Goal: Transaction & Acquisition: Purchase product/service

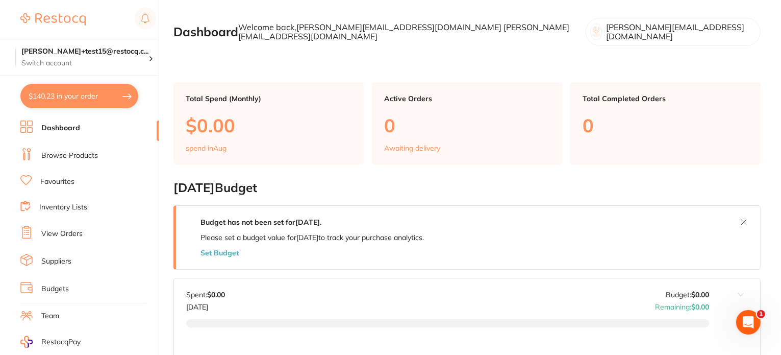
click at [105, 95] on button "$140.23 in your order" at bounding box center [79, 96] width 118 height 24
checkbox input "true"
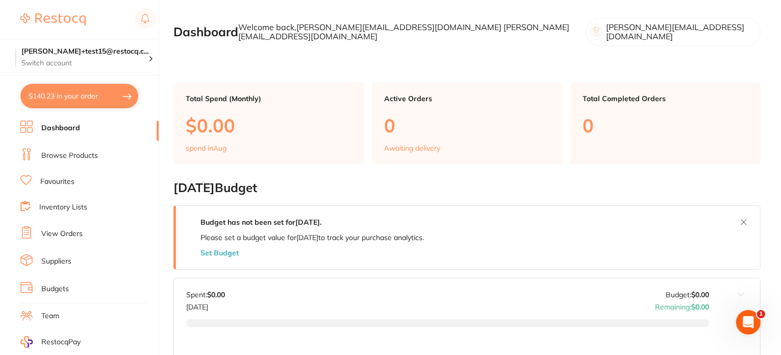
checkbox input "true"
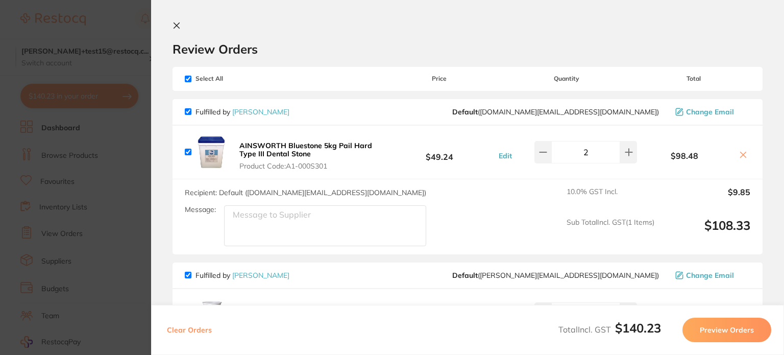
click at [118, 161] on section "Update RRP Set your pre negotiated price for this item. Item Agreed RRP (excl. …" at bounding box center [392, 177] width 784 height 355
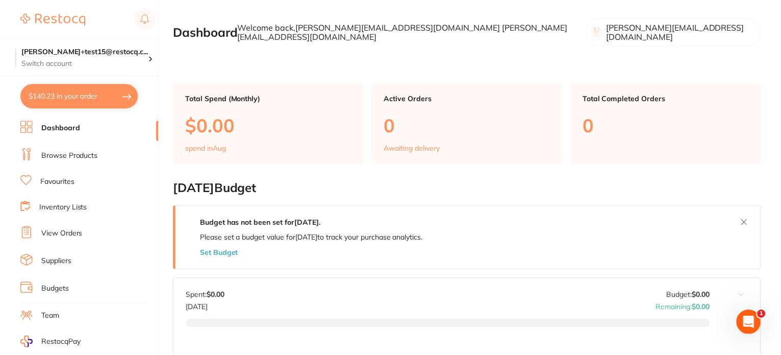
scroll to position [111, 0]
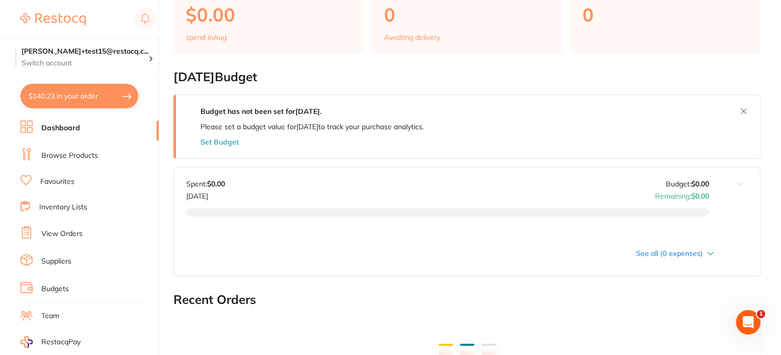
click at [85, 153] on link "Browse Products" at bounding box center [69, 156] width 57 height 10
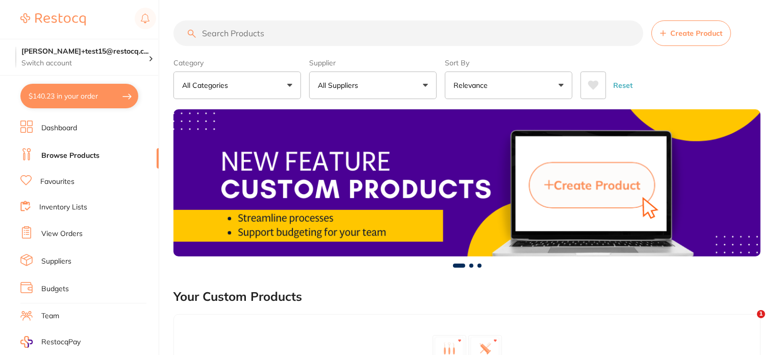
click at [269, 27] on input "search" at bounding box center [409, 33] width 470 height 26
paste input "20102009"
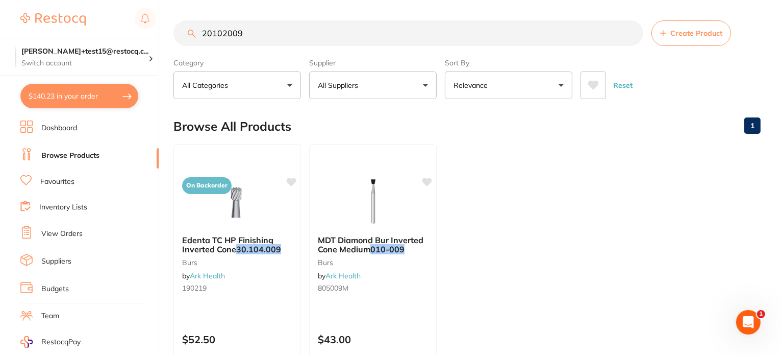
drag, startPoint x: 276, startPoint y: 33, endPoint x: 128, endPoint y: 32, distance: 147.5
click at [128, 32] on div "$140.23 trisha+test15@restocq.c... Switch account trisha+test15@restocq.com $14…" at bounding box center [390, 177] width 781 height 355
paste input "M4456D"
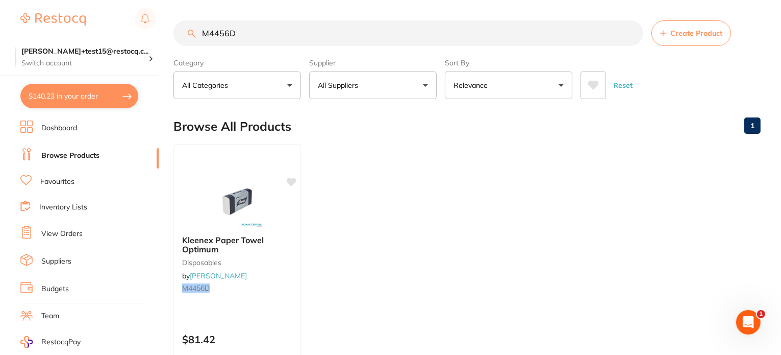
drag, startPoint x: 249, startPoint y: 32, endPoint x: 123, endPoint y: 19, distance: 126.2
click at [122, 24] on div "$140.23 trisha+test15@restocq.c... Switch account trisha+test15@restocq.com $14…" at bounding box center [390, 177] width 781 height 355
paste input "IUCPUP"
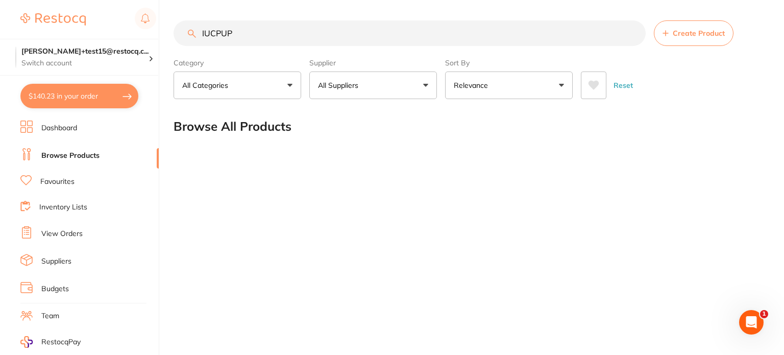
type input "IUCPUP"
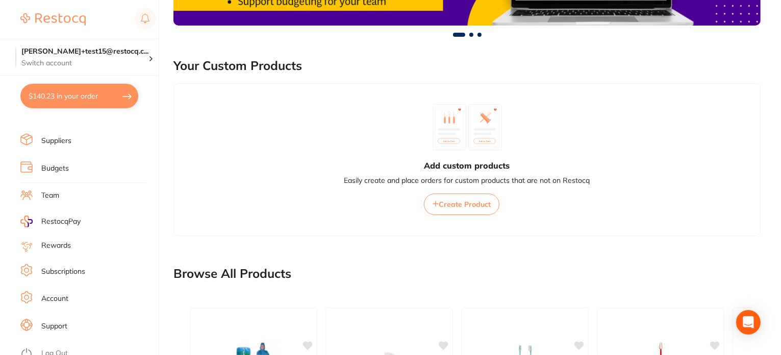
scroll to position [516, 0]
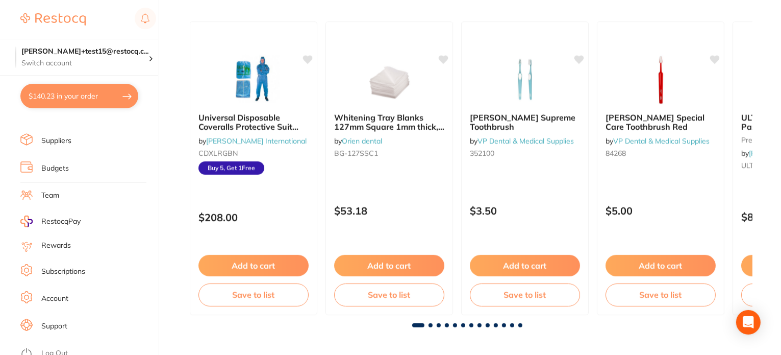
click at [60, 350] on link "Log Out" at bounding box center [54, 353] width 27 height 10
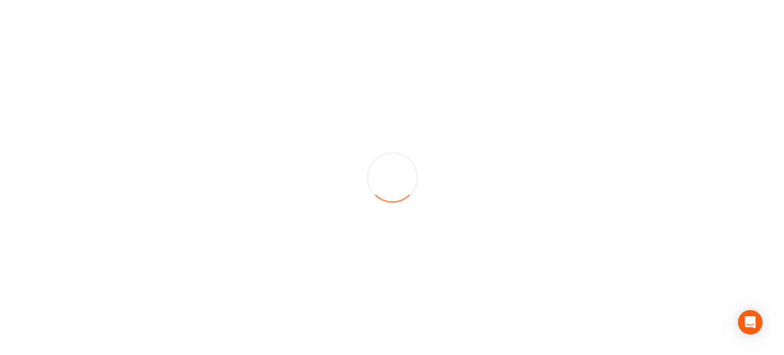
scroll to position [0, 0]
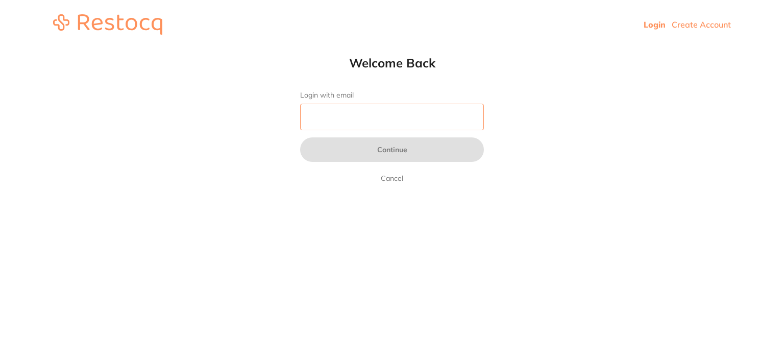
click at [343, 108] on input "Login with email" at bounding box center [392, 117] width 184 height 27
paste input "[EMAIL_ADDRESS][DOMAIN_NAME]"
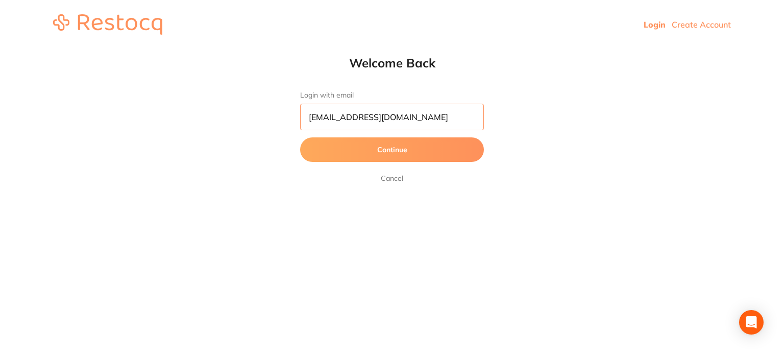
type input "[EMAIL_ADDRESS][DOMAIN_NAME]"
click at [300, 137] on button "Continue" at bounding box center [392, 149] width 184 height 24
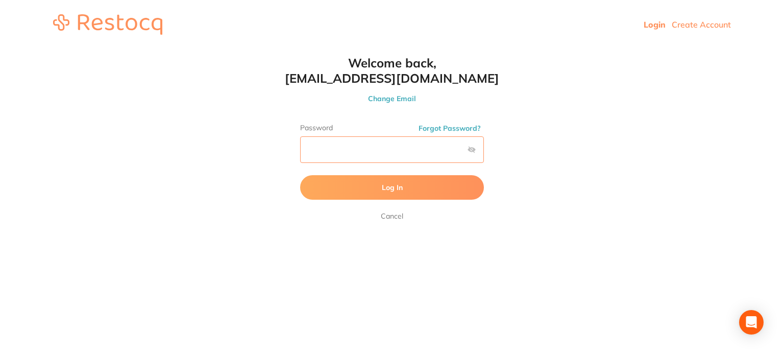
click at [300, 175] on button "Log In" at bounding box center [392, 187] width 184 height 24
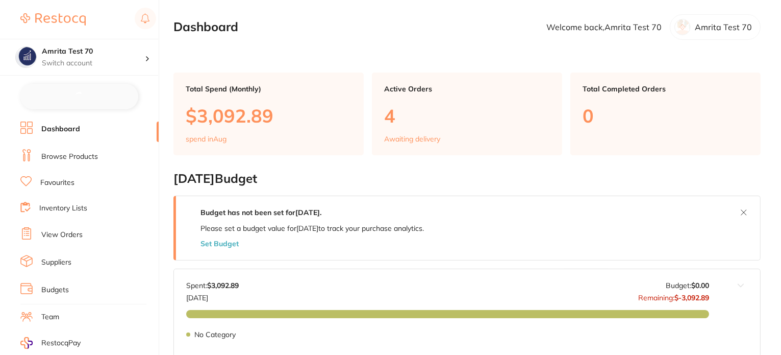
checkbox input "false"
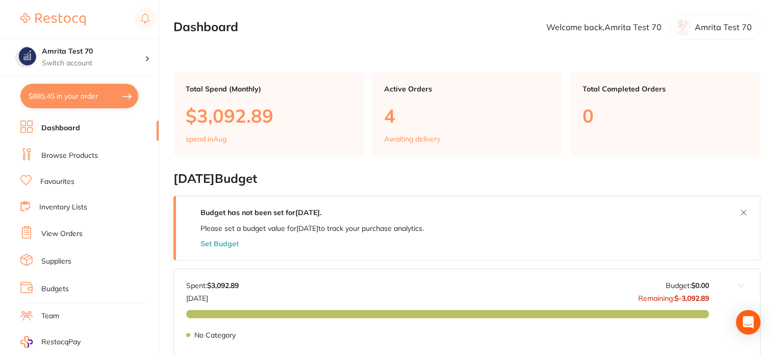
click at [108, 98] on button "$885.45 in your order" at bounding box center [79, 96] width 118 height 24
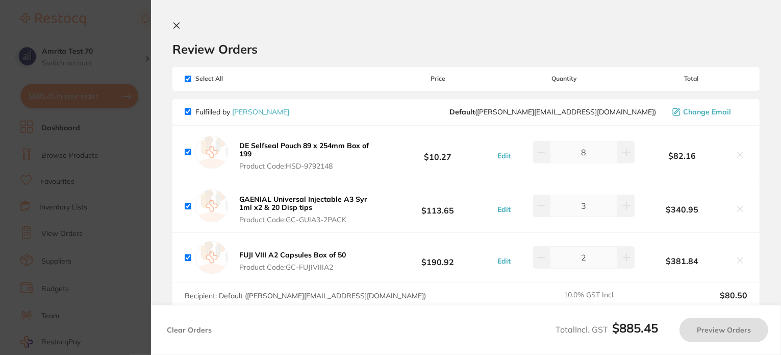
checkbox input "true"
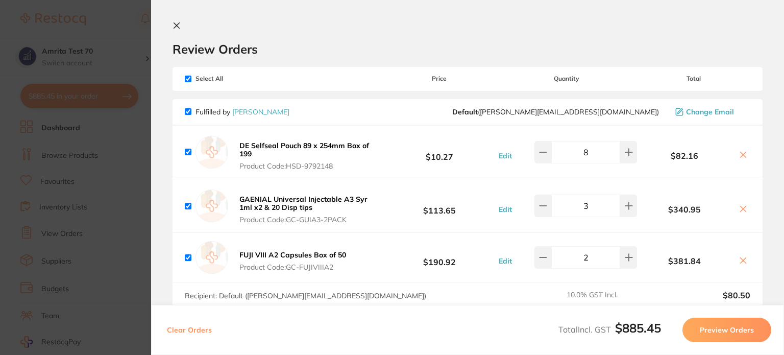
click at [202, 328] on button "Clear Orders" at bounding box center [189, 329] width 51 height 24
checkbox input "true"
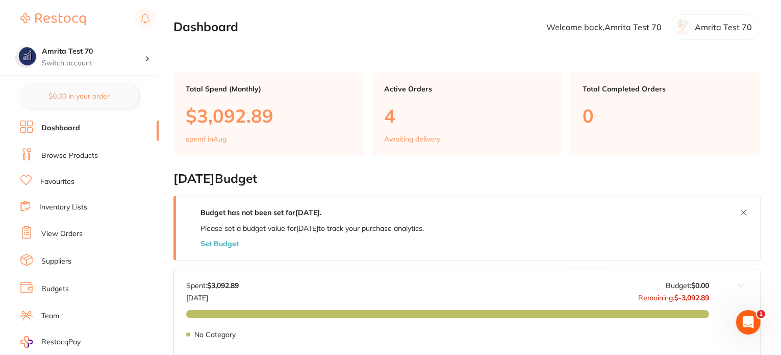
click at [73, 157] on link "Browse Products" at bounding box center [69, 156] width 57 height 10
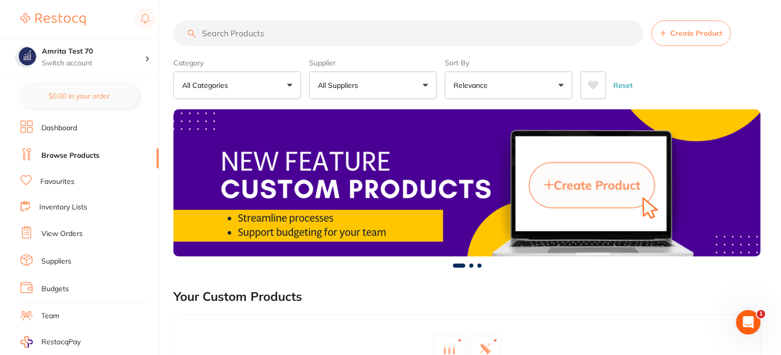
click at [255, 32] on input "search" at bounding box center [409, 33] width 470 height 26
paste input "GC-FUJI7CAP"
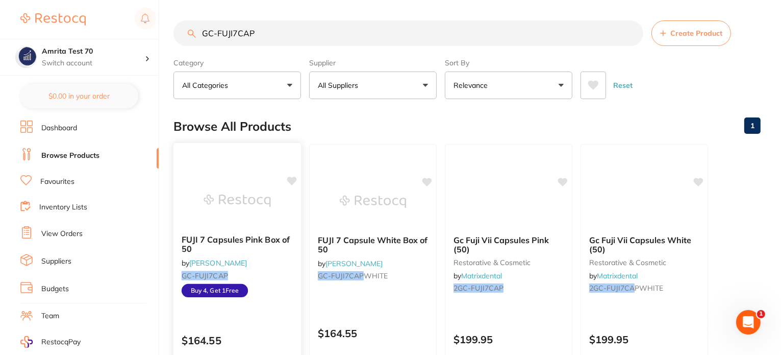
type input "GC-FUJI7CAP"
click at [236, 181] on img at bounding box center [237, 201] width 67 height 52
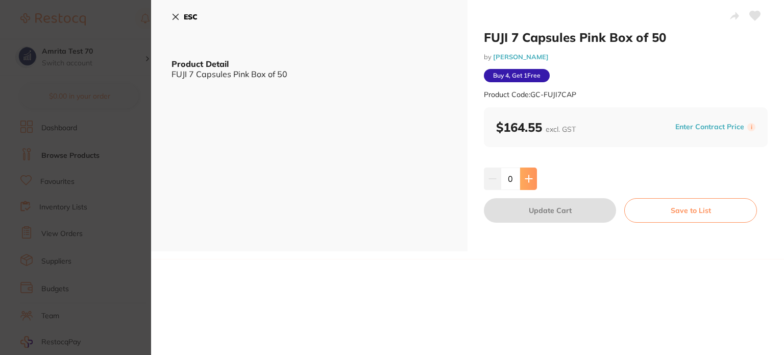
click at [529, 187] on button at bounding box center [528, 178] width 17 height 22
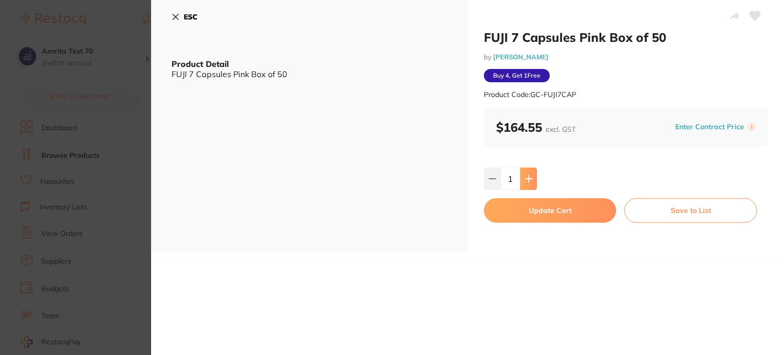
click at [529, 187] on button at bounding box center [528, 178] width 17 height 22
type input "4"
click at [535, 216] on button "Update Cart" at bounding box center [550, 210] width 132 height 24
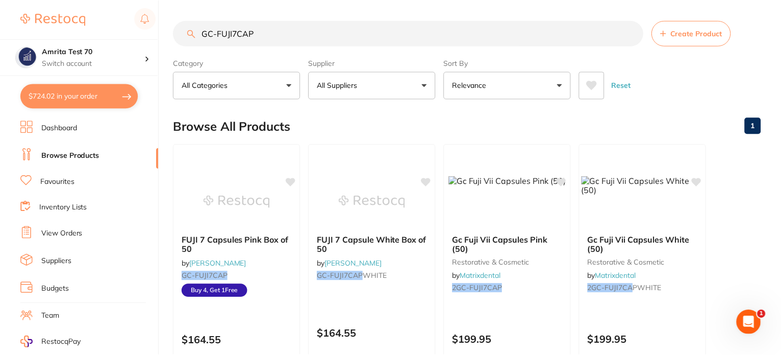
scroll to position [1, 0]
click at [106, 98] on button "$724.02 in your order" at bounding box center [79, 96] width 118 height 24
checkbox input "true"
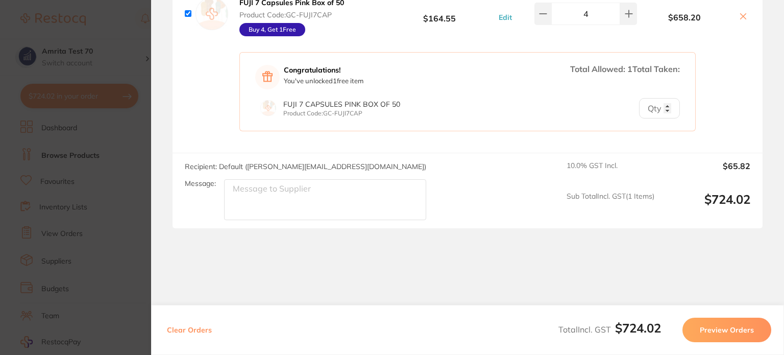
scroll to position [92, 0]
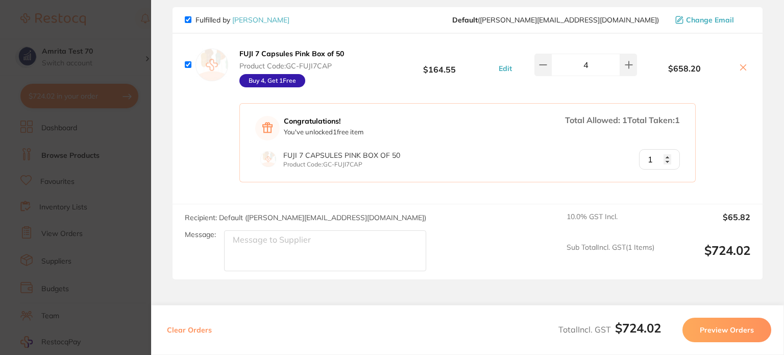
click at [664, 155] on input "1" at bounding box center [659, 159] width 41 height 20
drag, startPoint x: 665, startPoint y: 161, endPoint x: 646, endPoint y: 163, distance: 19.5
type input "0"
click at [664, 161] on input "0" at bounding box center [659, 159] width 41 height 20
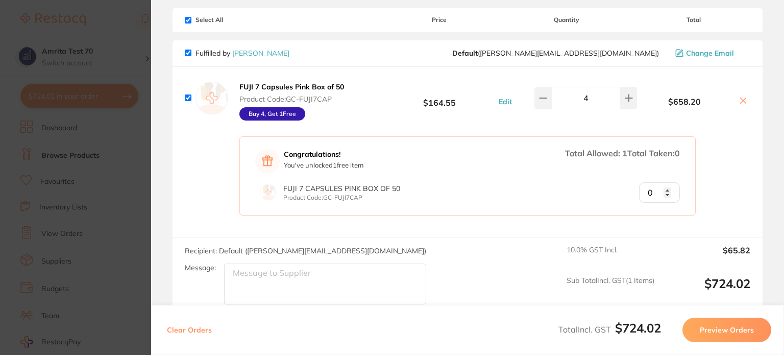
scroll to position [41, 0]
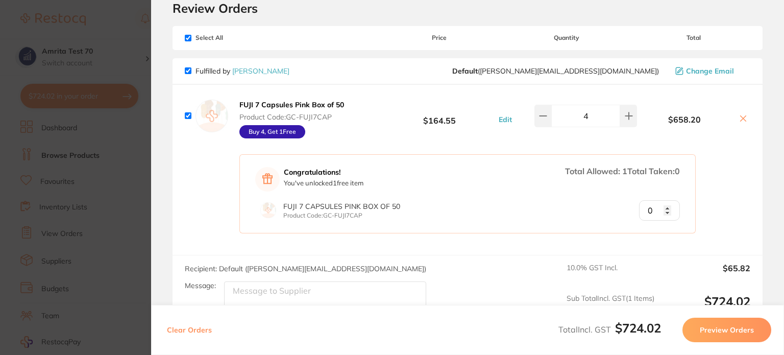
drag, startPoint x: 318, startPoint y: 129, endPoint x: 239, endPoint y: 102, distance: 83.9
click at [239, 102] on button "FUJI 7 Capsules Pink Box of 50 Product Code: GC-FUJI7CAP Buy 4, Get 1 Free" at bounding box center [291, 119] width 111 height 39
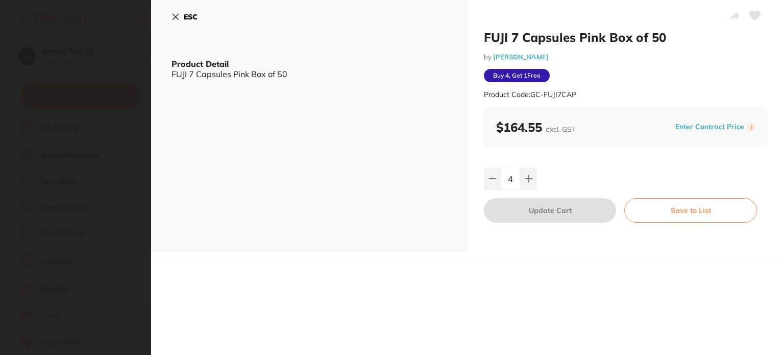
scroll to position [0, 0]
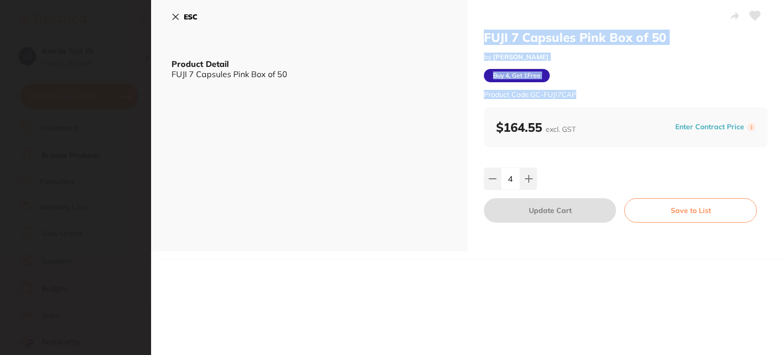
drag, startPoint x: 584, startPoint y: 94, endPoint x: 478, endPoint y: 30, distance: 123.4
click at [478, 30] on div "FUJI 7 Capsules Pink Box of 50 by Adam Dental Buy 4, Get 1 Free Product Code: G…" at bounding box center [625, 125] width 316 height 251
copy div "FUJI 7 Capsules Pink Box of 50 by Adam Dental Buy 4, Get 1 Free Product Code: G…"
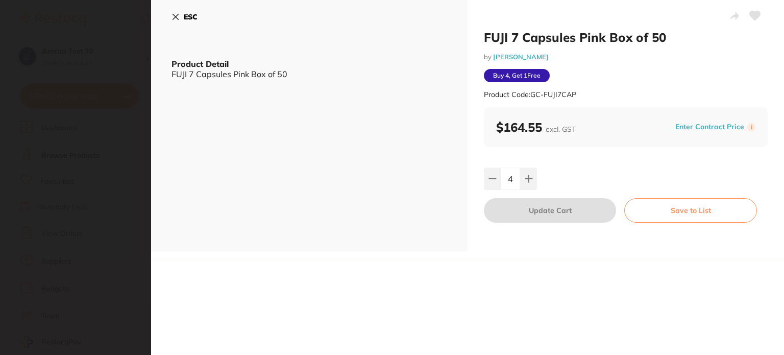
click at [607, 153] on div "FUJI 7 Capsules Pink Box of 50 by Adam Dental Buy 4, Get 1 Free Product Code: G…" at bounding box center [625, 125] width 316 height 251
click at [171, 15] on icon at bounding box center [175, 17] width 8 height 8
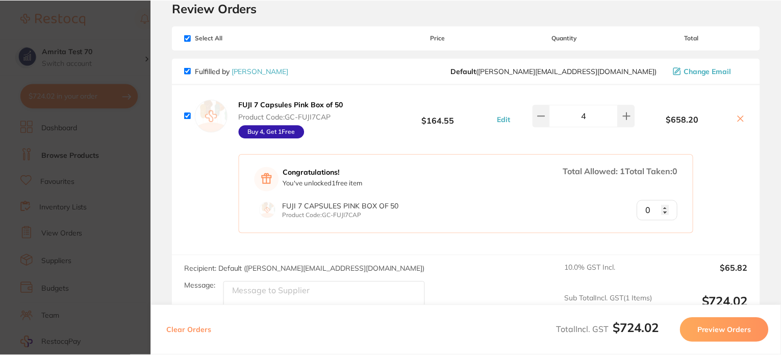
scroll to position [1, 0]
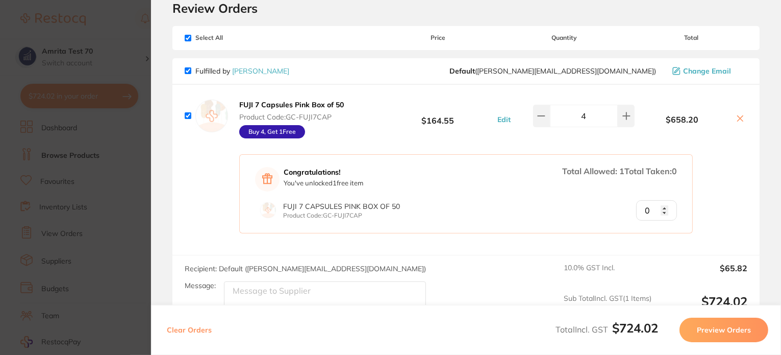
click at [195, 332] on button "Clear Orders" at bounding box center [189, 329] width 51 height 24
checkbox input "true"
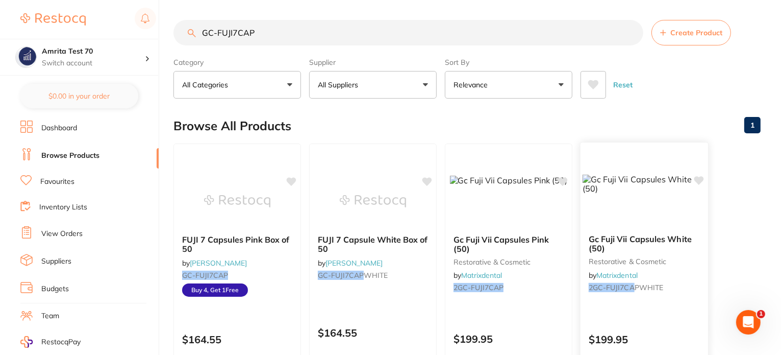
scroll to position [0, 0]
drag, startPoint x: 170, startPoint y: 36, endPoint x: 172, endPoint y: 31, distance: 6.2
click at [134, 34] on div "$0.00 Amrita Test 70 Switch account Amrita Test 70 $0.00 in your order Dashboar…" at bounding box center [390, 176] width 781 height 355
paste input "KE-35401"
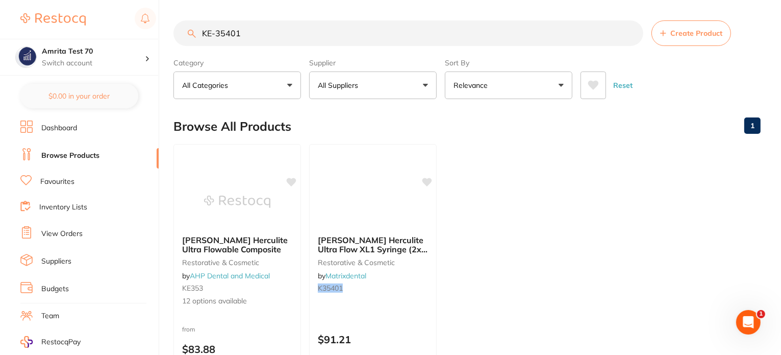
type input "KE-35401"
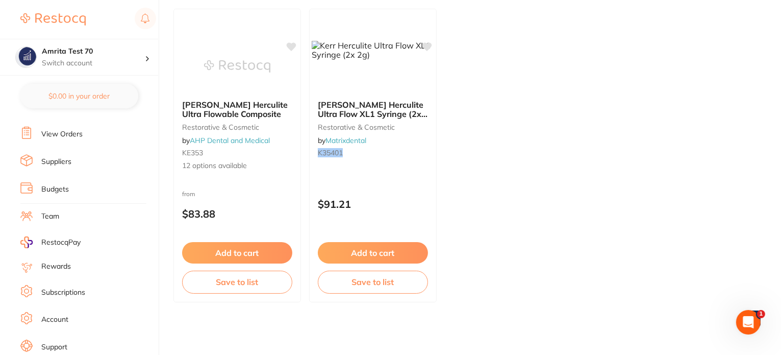
scroll to position [120, 0]
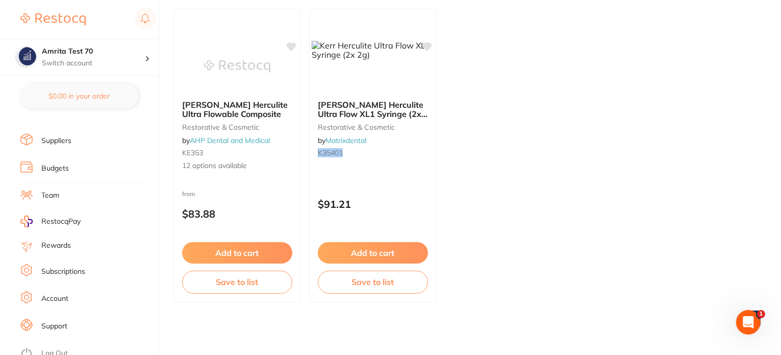
click at [56, 348] on link "Log Out" at bounding box center [54, 353] width 27 height 10
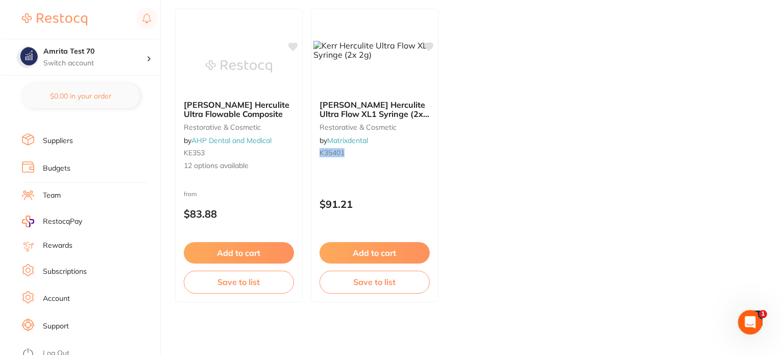
scroll to position [0, 0]
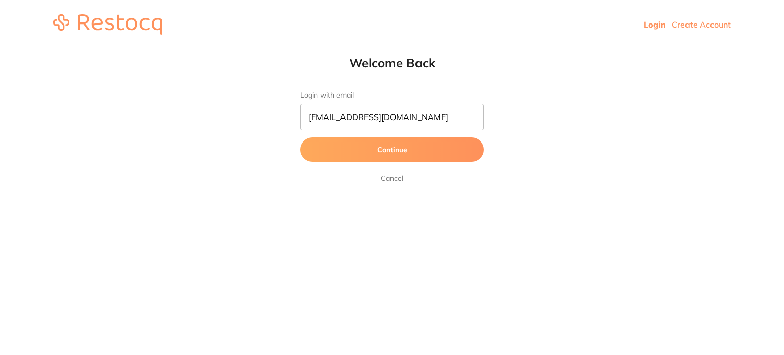
type input "[EMAIL_ADDRESS][DOMAIN_NAME]"
click at [352, 156] on button "Continue" at bounding box center [392, 149] width 184 height 24
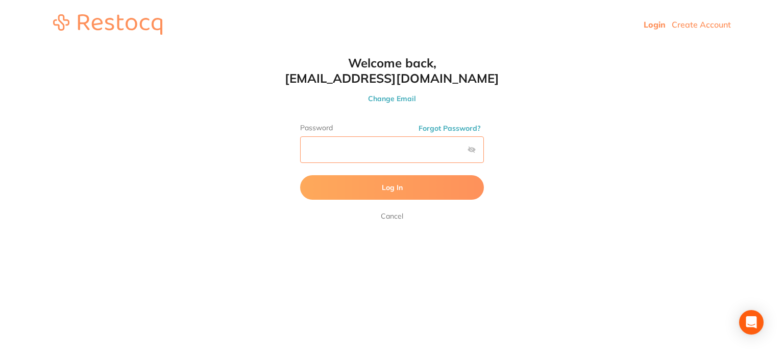
click at [300, 175] on button "Log In" at bounding box center [392, 187] width 184 height 24
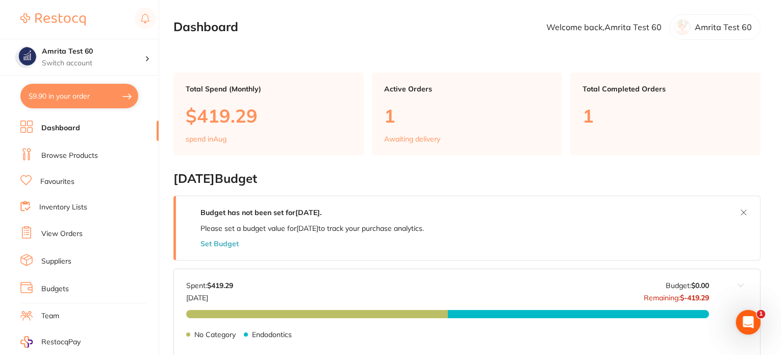
click at [83, 95] on button "$9.90 in your order" at bounding box center [79, 96] width 118 height 24
checkbox input "true"
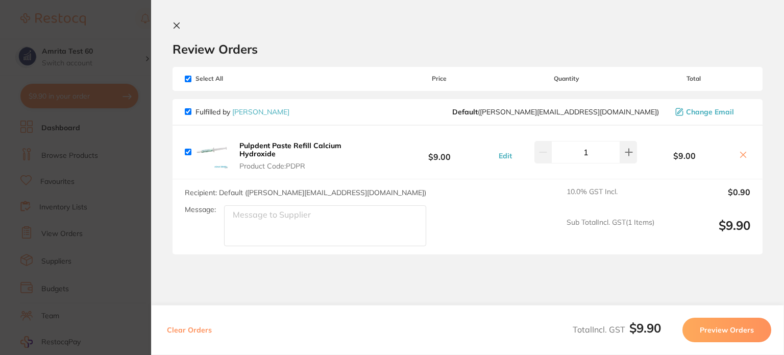
click at [194, 329] on button "Clear Orders" at bounding box center [189, 329] width 51 height 24
checkbox input "true"
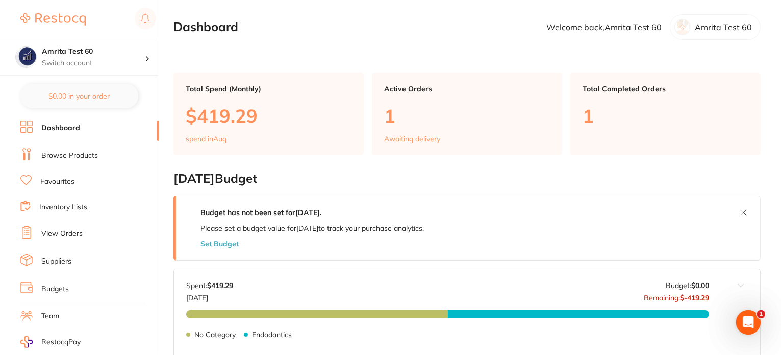
click at [88, 156] on link "Browse Products" at bounding box center [69, 156] width 57 height 10
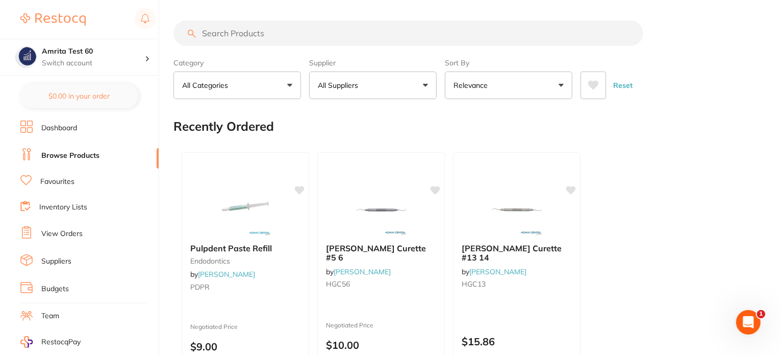
click at [274, 323] on div "Negotiated Price $9.00" at bounding box center [245, 340] width 127 height 34
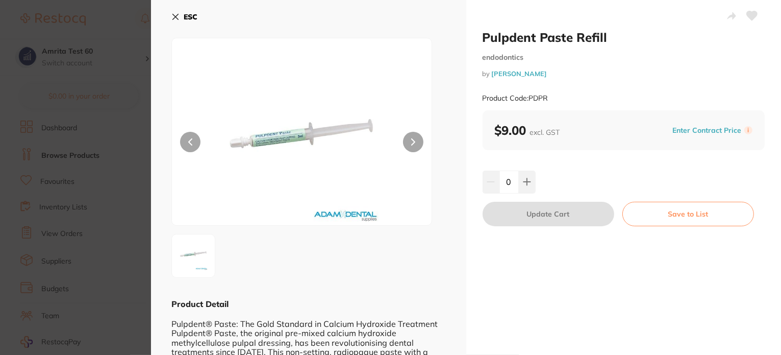
click at [715, 128] on button "Enter Contract Price" at bounding box center [707, 131] width 75 height 10
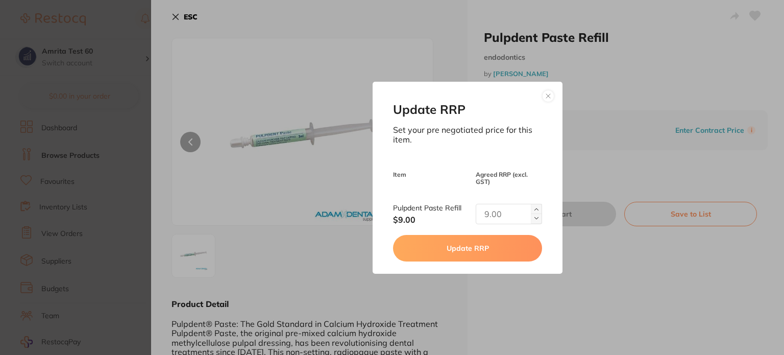
click at [534, 216] on img at bounding box center [536, 218] width 4 height 4
type input "1"
click at [501, 248] on button "Update RRP" at bounding box center [467, 248] width 149 height 27
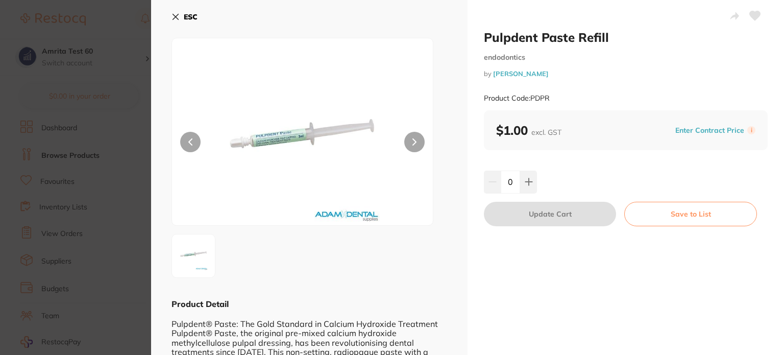
click at [176, 18] on icon at bounding box center [175, 17] width 8 height 8
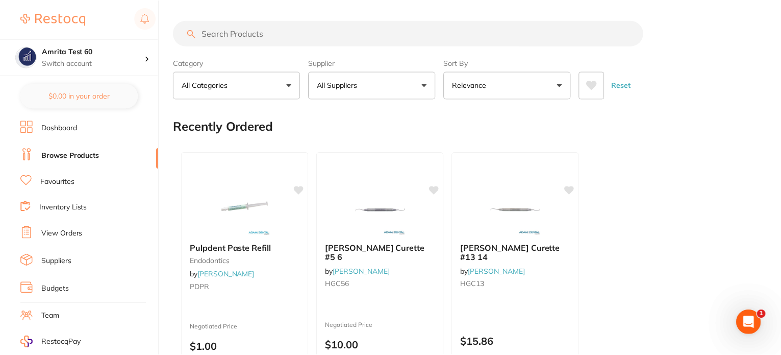
scroll to position [90, 0]
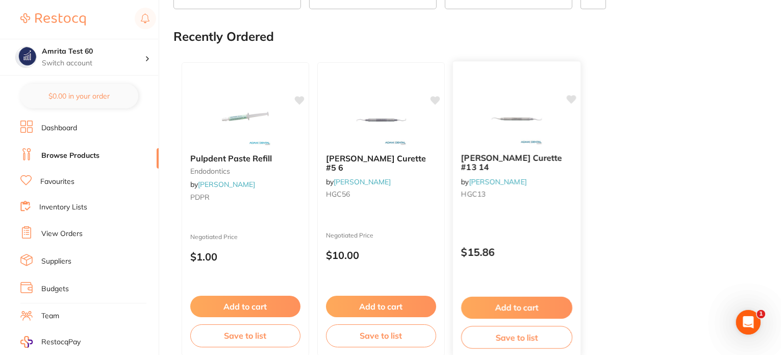
click at [505, 206] on div "Hanson Gracey Curette #13 14 by Adam Dental HGC13" at bounding box center [517, 178] width 128 height 66
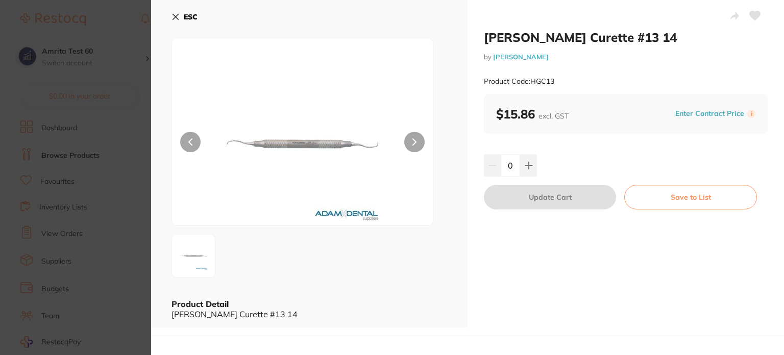
click at [685, 115] on button "Enter Contract Price" at bounding box center [709, 114] width 75 height 10
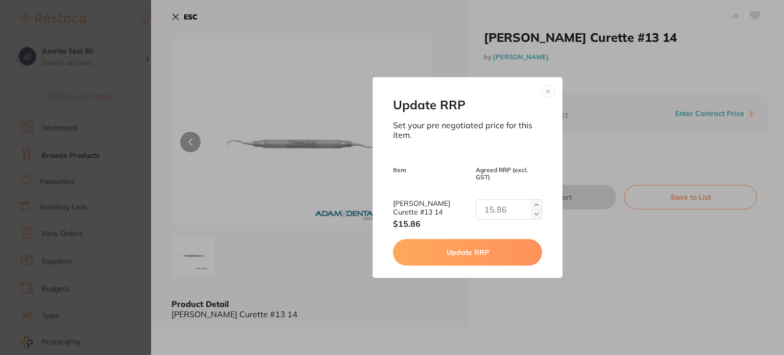
click at [535, 212] on img at bounding box center [536, 214] width 4 height 4
type input "1"
drag, startPoint x: 500, startPoint y: 255, endPoint x: 494, endPoint y: 255, distance: 6.1
click at [500, 255] on button "Update RRP" at bounding box center [467, 252] width 149 height 27
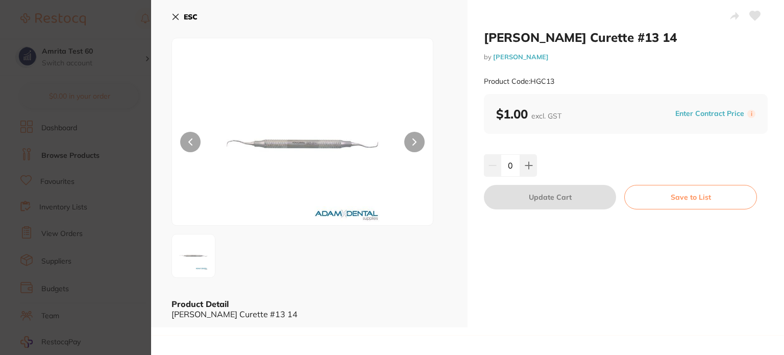
click at [176, 18] on icon at bounding box center [175, 17] width 8 height 8
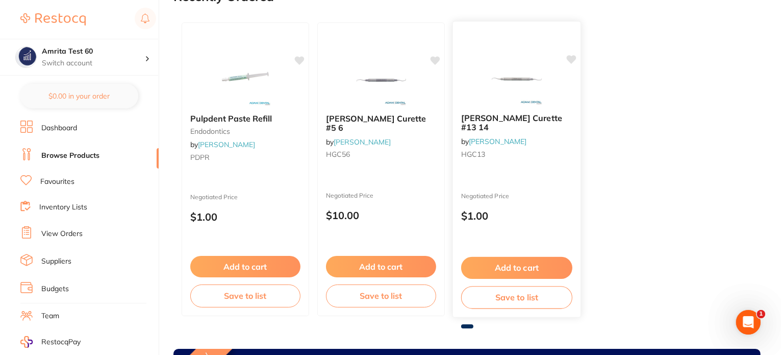
scroll to position [141, 0]
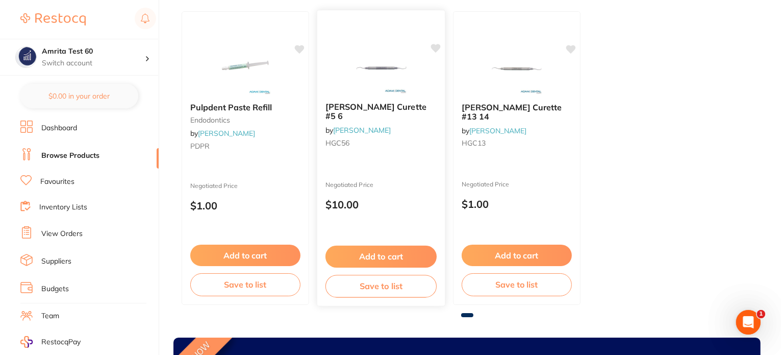
click at [392, 189] on div "Negotiated Price $10.00" at bounding box center [381, 198] width 128 height 34
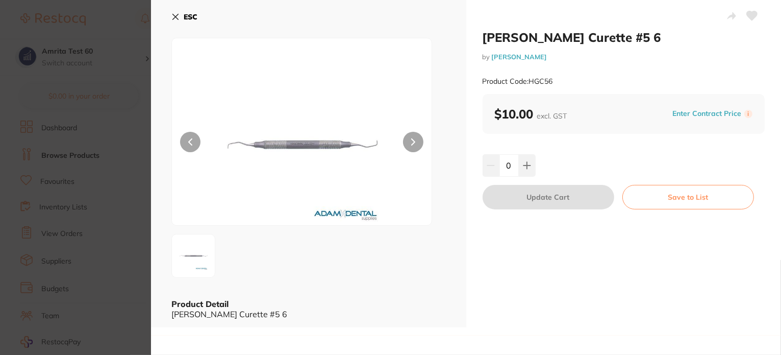
drag, startPoint x: 705, startPoint y: 112, endPoint x: 697, endPoint y: 111, distance: 8.7
click at [706, 112] on button "Enter Contract Price" at bounding box center [707, 114] width 75 height 10
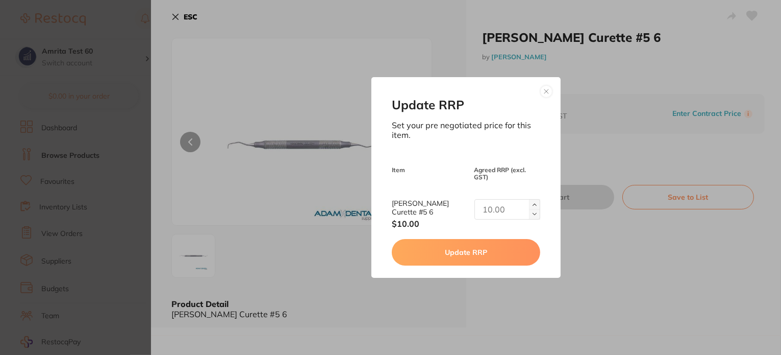
click at [534, 211] on button at bounding box center [534, 214] width 11 height 10
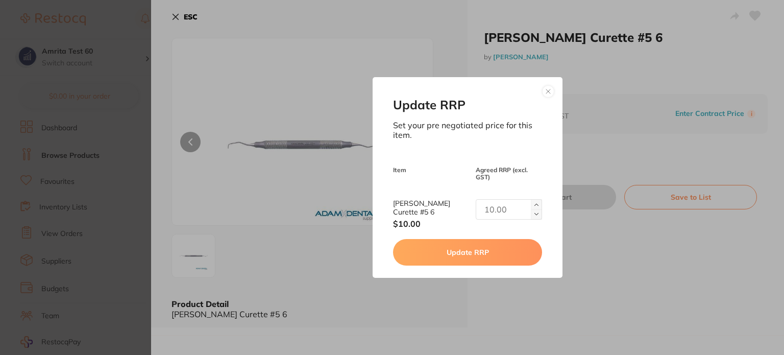
type input "1"
click at [506, 245] on button "Update RRP" at bounding box center [467, 252] width 149 height 27
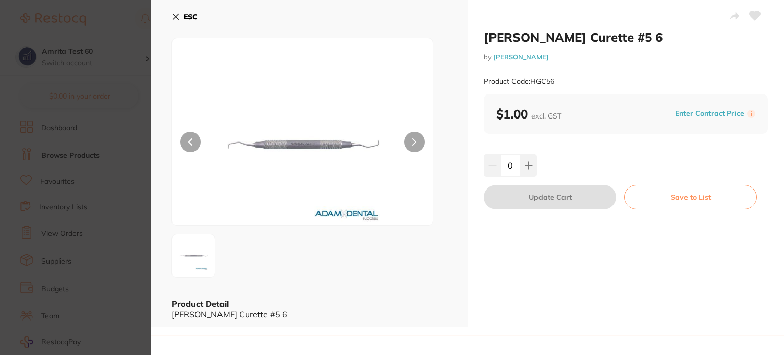
click at [125, 230] on section "Hanson Gracey Curette #5 6 by Adam Dental Product Code: HGC56 ESC Product Detai…" at bounding box center [392, 177] width 784 height 355
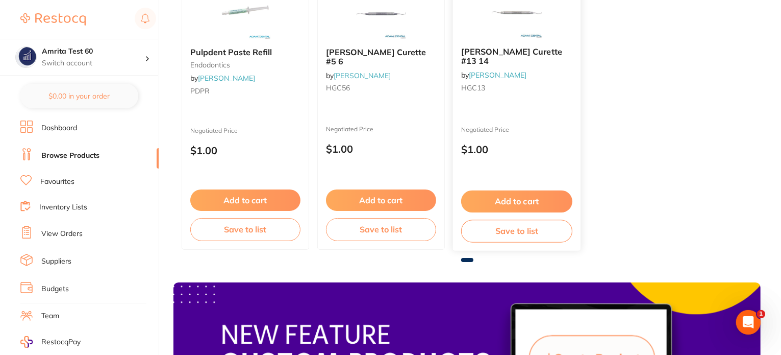
scroll to position [345, 0]
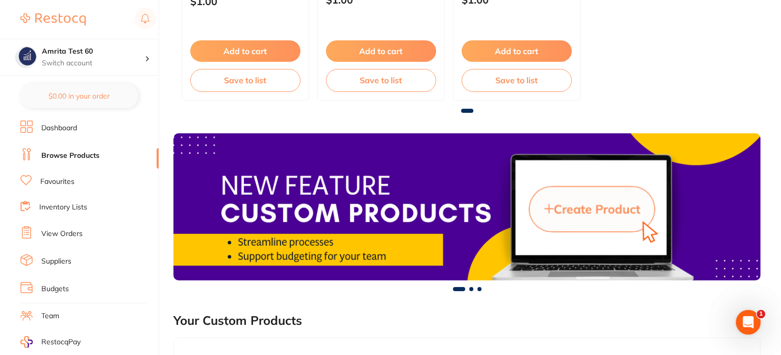
click at [380, 45] on button "Add to cart" at bounding box center [381, 50] width 110 height 21
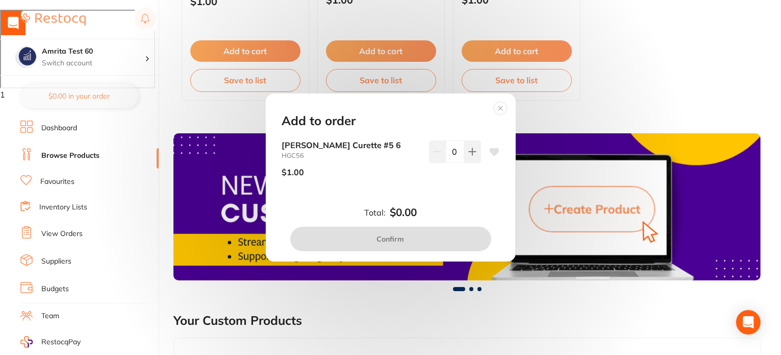
drag, startPoint x: 476, startPoint y: 149, endPoint x: 437, endPoint y: 200, distance: 64.1
click at [475, 150] on button at bounding box center [472, 151] width 17 height 22
type input "1"
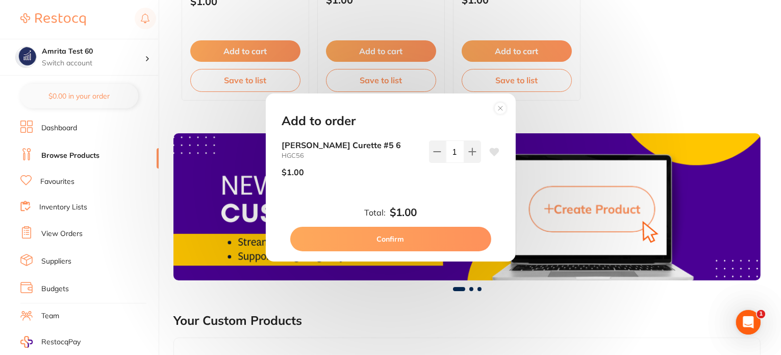
scroll to position [0, 0]
click at [424, 243] on button "Confirm" at bounding box center [390, 239] width 201 height 24
checkbox input "false"
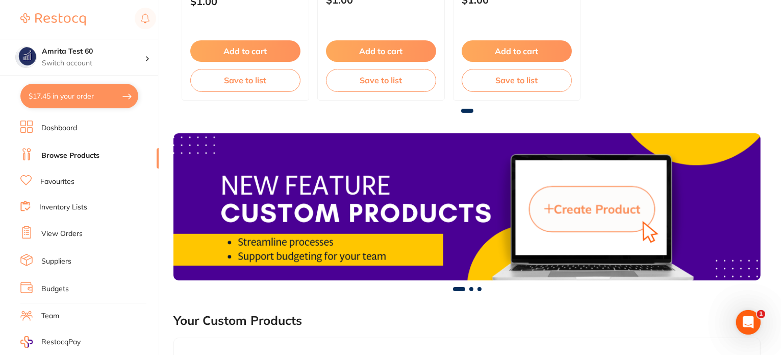
click at [274, 51] on button "Add to cart" at bounding box center [245, 50] width 110 height 21
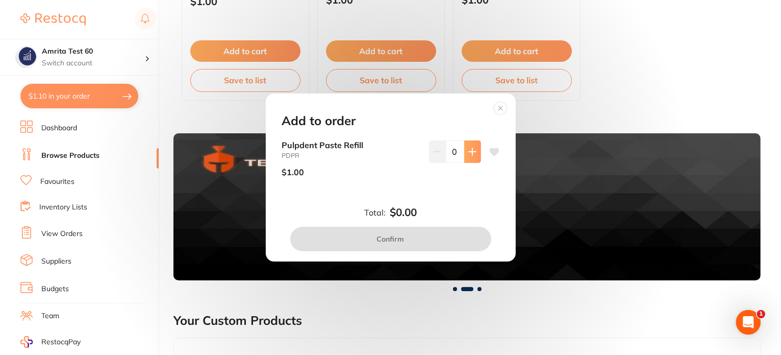
click at [475, 144] on button at bounding box center [472, 151] width 17 height 22
type input "1"
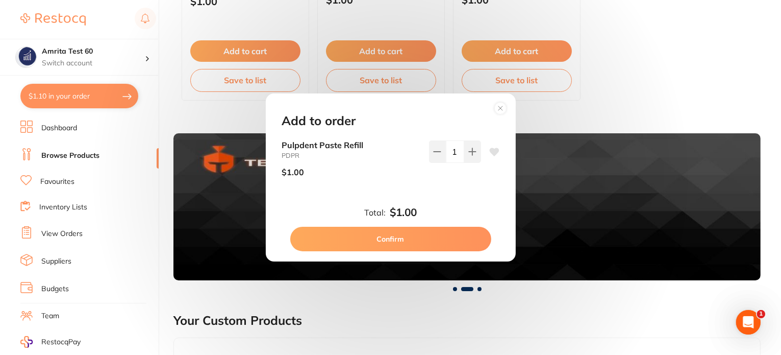
click at [454, 243] on button "Confirm" at bounding box center [390, 239] width 201 height 24
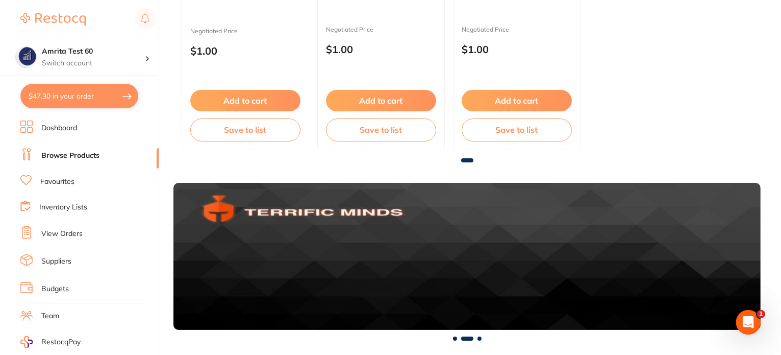
scroll to position [243, 0]
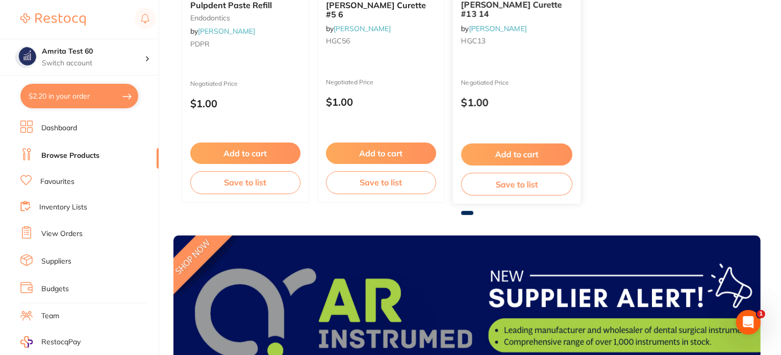
click at [528, 155] on button "Add to cart" at bounding box center [516, 154] width 111 height 22
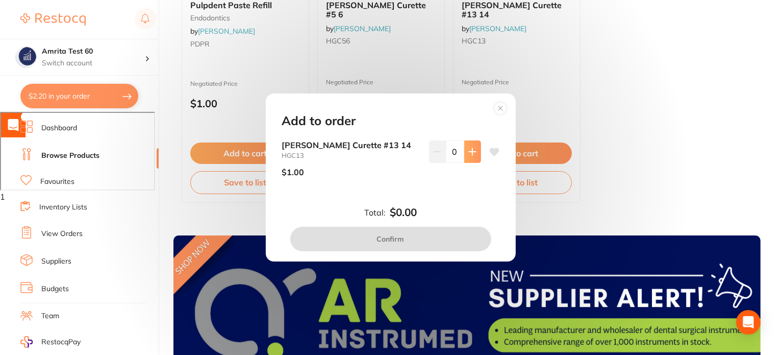
click at [474, 147] on button at bounding box center [472, 151] width 17 height 22
type input "1"
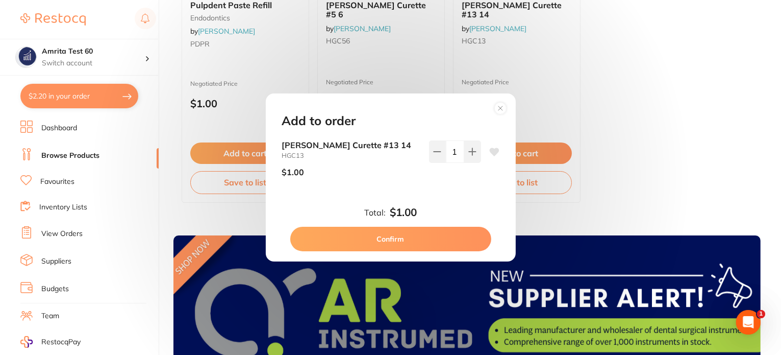
scroll to position [0, 0]
click at [455, 237] on button "Confirm" at bounding box center [390, 239] width 201 height 24
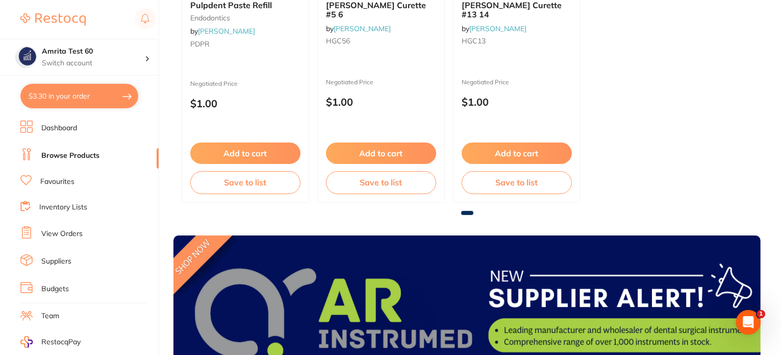
click at [57, 102] on button "$3.30 in your order" at bounding box center [79, 96] width 118 height 24
checkbox input "true"
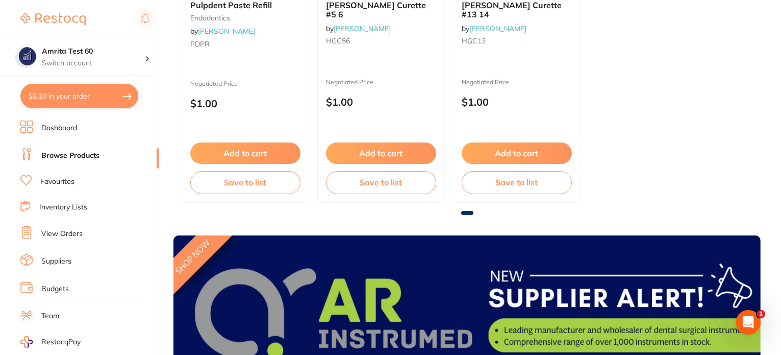
checkbox input "true"
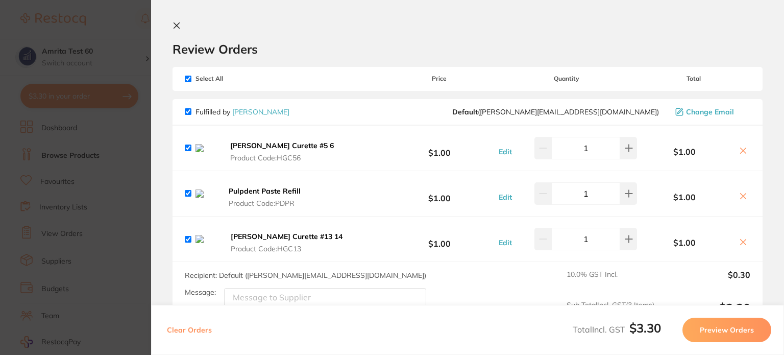
click at [176, 25] on icon at bounding box center [176, 25] width 8 height 8
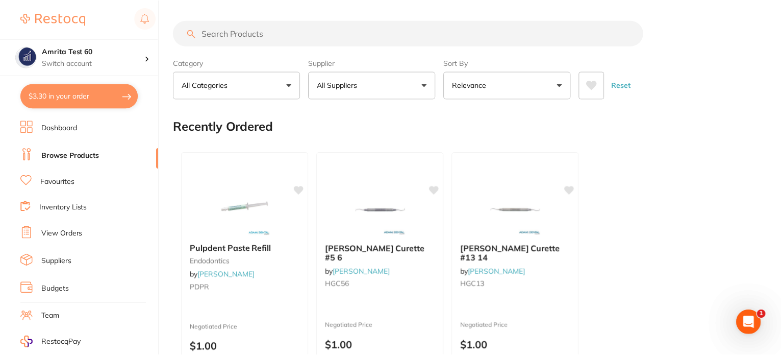
scroll to position [243, 0]
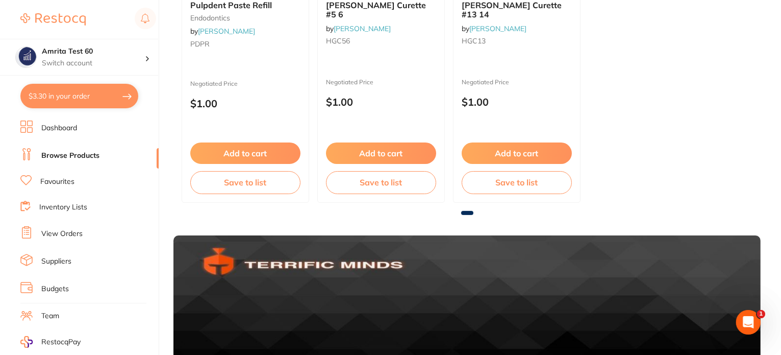
click at [55, 95] on button "$3.30 in your order" at bounding box center [79, 96] width 118 height 24
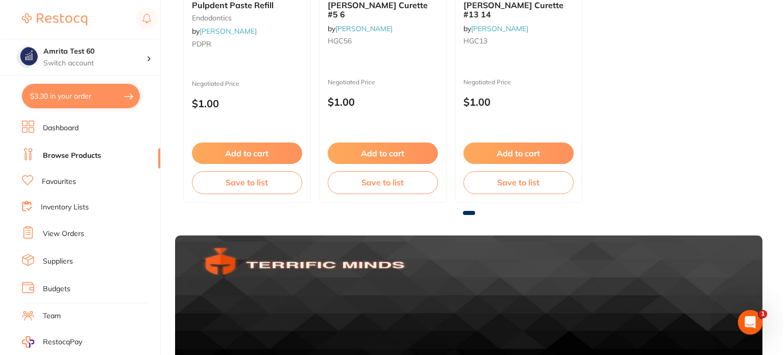
scroll to position [0, 0]
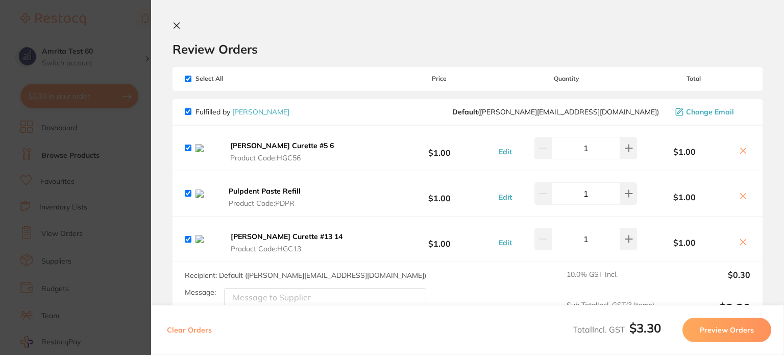
click at [192, 336] on button "Clear Orders" at bounding box center [189, 329] width 51 height 24
checkbox input "true"
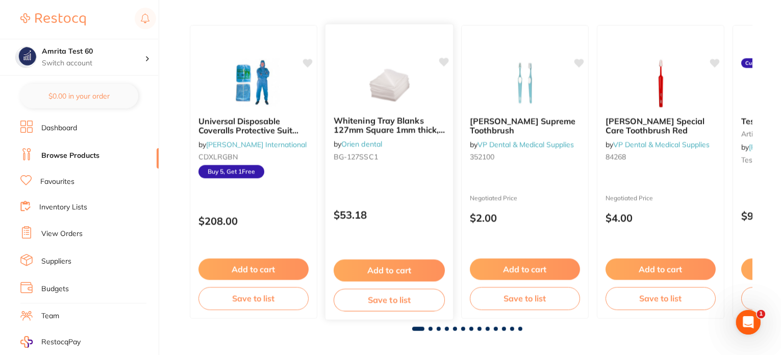
scroll to position [910, 0]
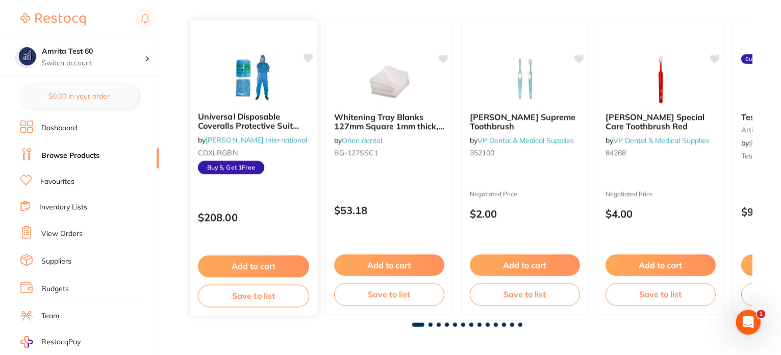
click at [265, 226] on div "$208.00" at bounding box center [254, 215] width 128 height 28
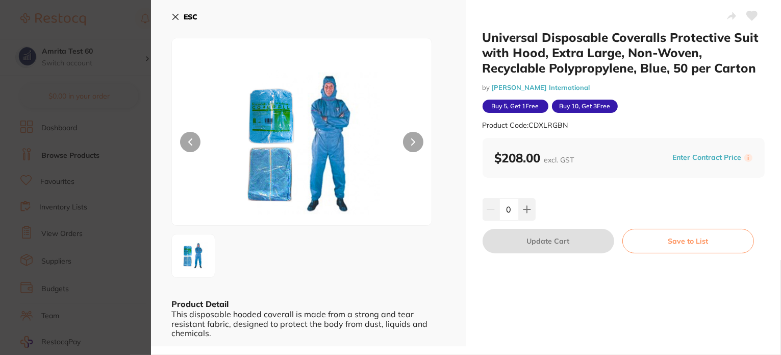
click at [170, 17] on div "ESC Product Detail This disposable hooded coverall is made from a strong and te…" at bounding box center [308, 173] width 315 height 346
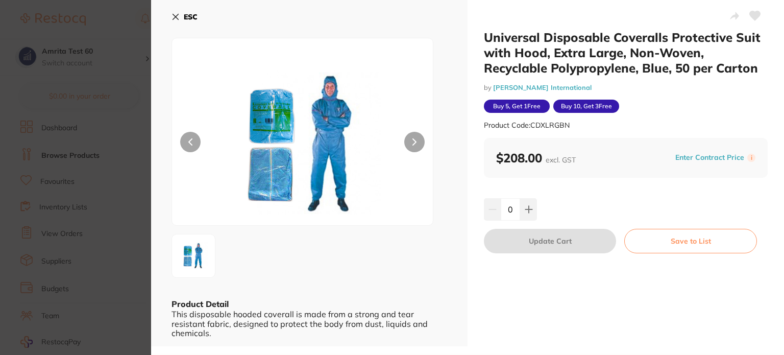
click at [172, 15] on icon at bounding box center [175, 17] width 8 height 8
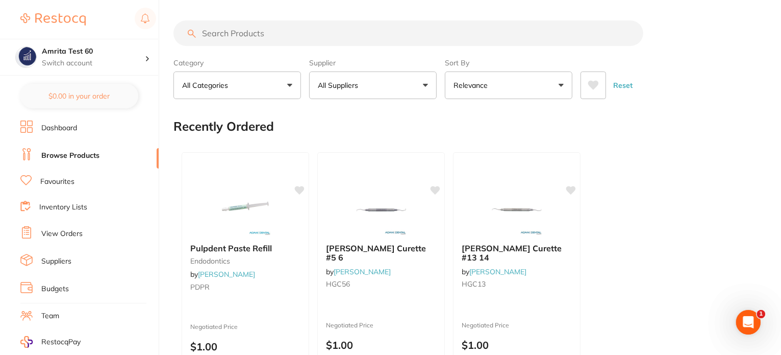
click at [349, 84] on p "All Suppliers" at bounding box center [340, 85] width 44 height 10
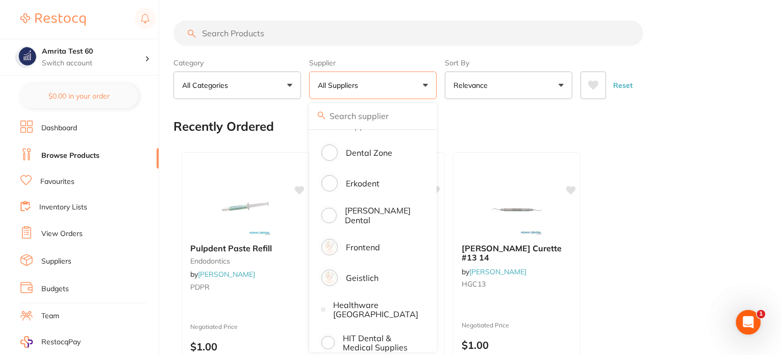
scroll to position [561, 0]
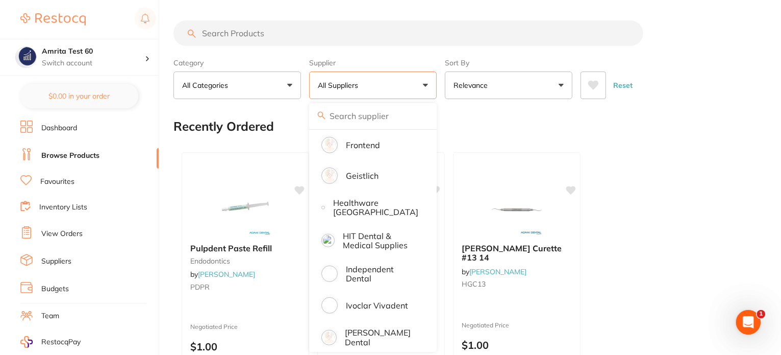
click at [441, 81] on div "Category All Categories All Categories 3D Printing anaesthetic articulating bur…" at bounding box center [467, 76] width 587 height 45
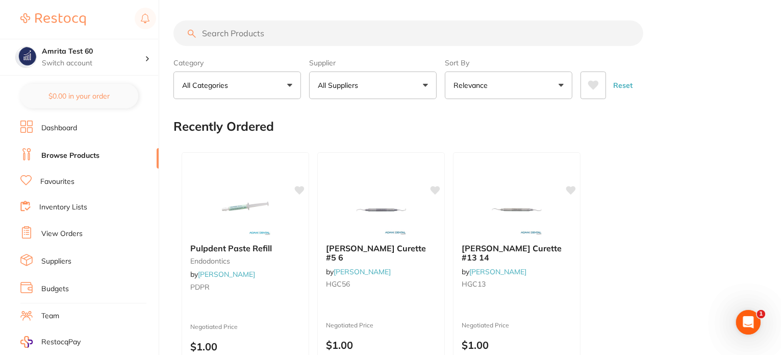
click at [59, 263] on li "Suppliers" at bounding box center [89, 261] width 138 height 15
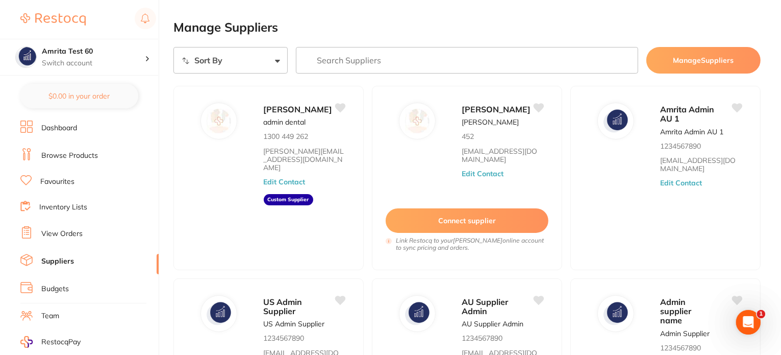
click at [261, 64] on select "Sort By A-Z Z-A" at bounding box center [231, 60] width 114 height 27
select select "searchable_suppliers_v3/sort/name:asc"
click at [174, 47] on select "Sort By A-Z Z-A" at bounding box center [231, 60] width 114 height 27
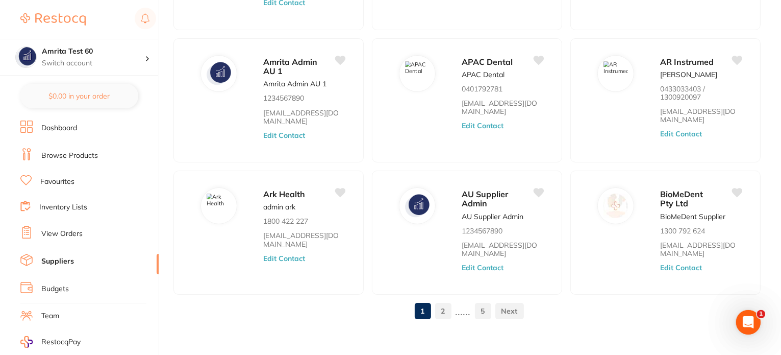
click at [443, 305] on link "2" at bounding box center [443, 311] width 16 height 20
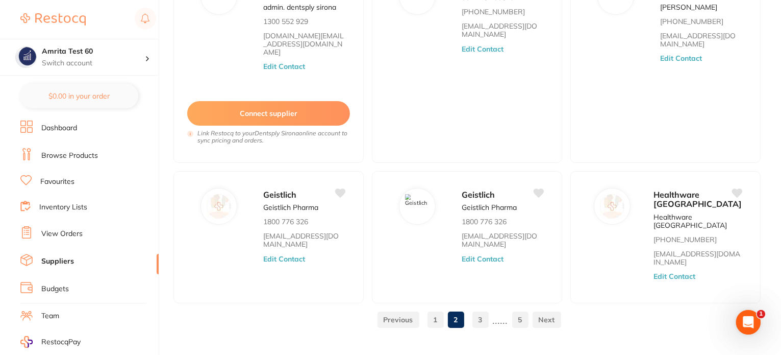
click at [475, 309] on link "3" at bounding box center [481, 319] width 16 height 20
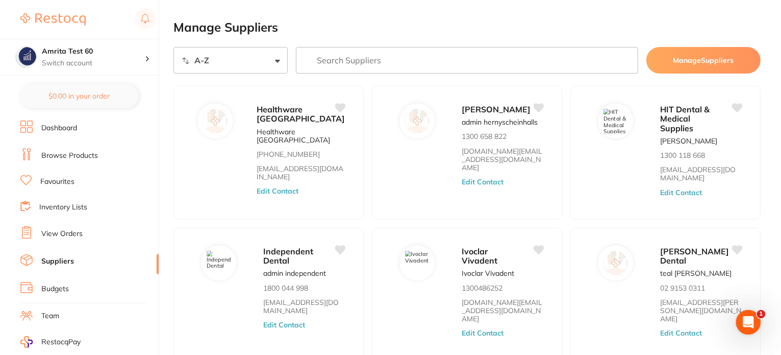
click at [692, 56] on button "Manage Suppliers" at bounding box center [704, 60] width 114 height 27
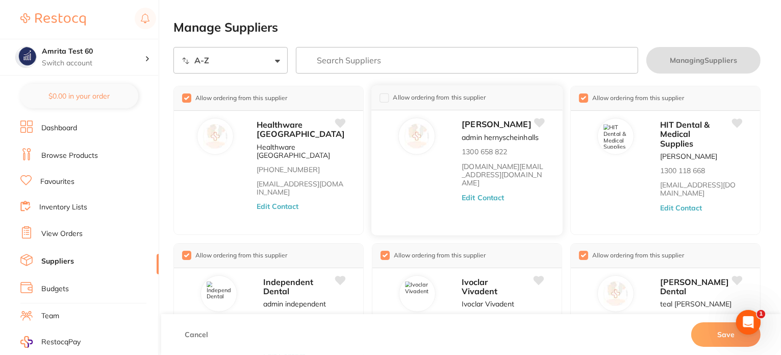
click at [386, 98] on input "checkbox" at bounding box center [384, 97] width 9 height 9
drag, startPoint x: 717, startPoint y: 339, endPoint x: 681, endPoint y: 335, distance: 36.0
click at [718, 338] on button "Save" at bounding box center [725, 334] width 69 height 24
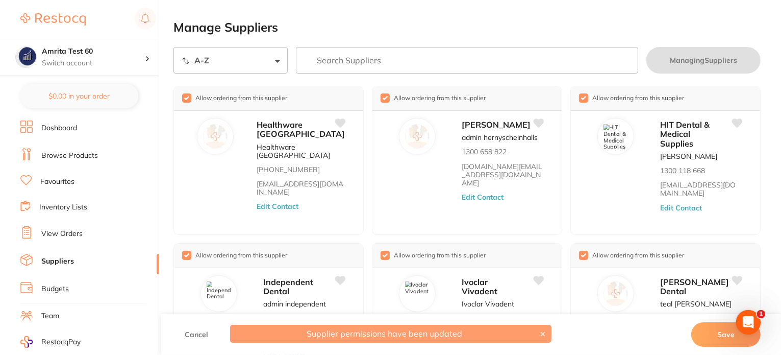
click at [83, 154] on link "Browse Products" at bounding box center [69, 156] width 57 height 10
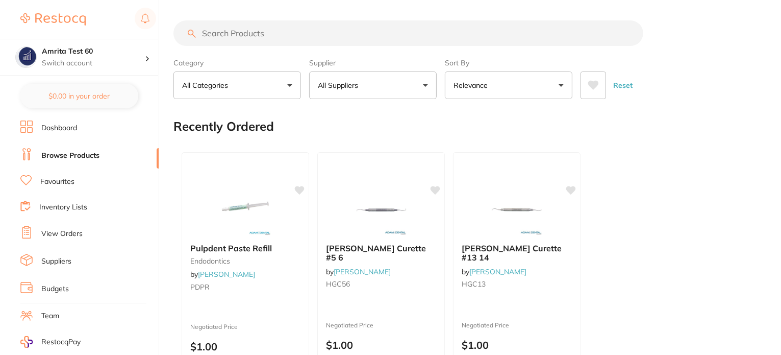
click at [353, 92] on button "All Suppliers" at bounding box center [373, 85] width 128 height 28
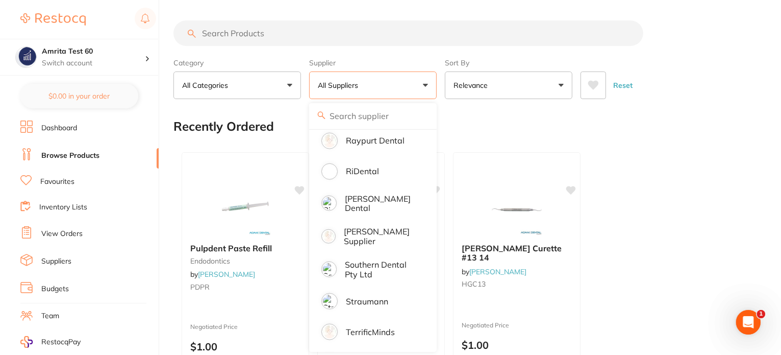
scroll to position [1188, 0]
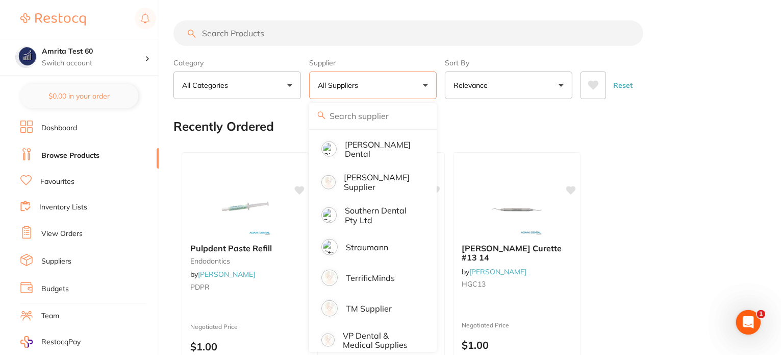
click at [713, 145] on div "Pulpdent Paste Refill endodontics by Adam Dental PDPR Negotiated Price $1.00 Ad…" at bounding box center [467, 299] width 587 height 310
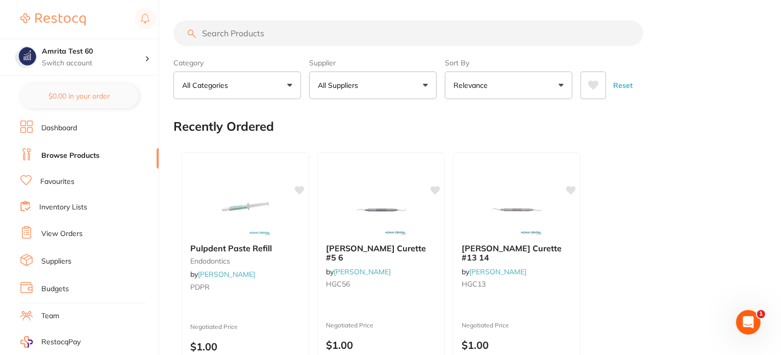
click at [259, 28] on input "search" at bounding box center [409, 33] width 470 height 26
paste input "KI-4220005"
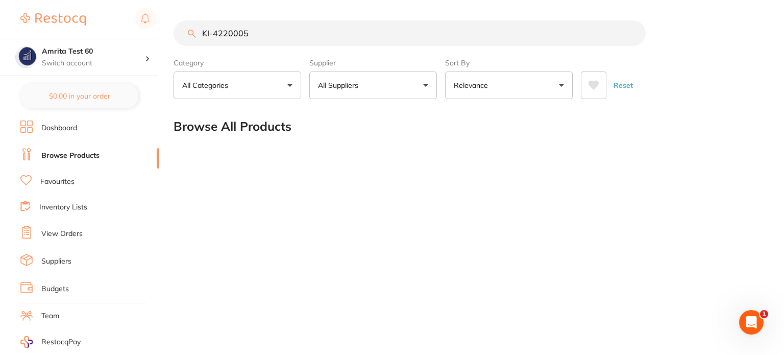
type input "KI-4220005"
click at [85, 157] on link "Browse Products" at bounding box center [70, 156] width 58 height 10
click at [340, 91] on button "All Suppliers" at bounding box center [373, 85] width 128 height 28
drag, startPoint x: 244, startPoint y: 34, endPoint x: 81, endPoint y: 33, distance: 163.3
click at [83, 34] on div "$0.00 Amrita Test 60 Switch account Amrita Test 60 $0.00 in your order Dashboar…" at bounding box center [392, 177] width 784 height 355
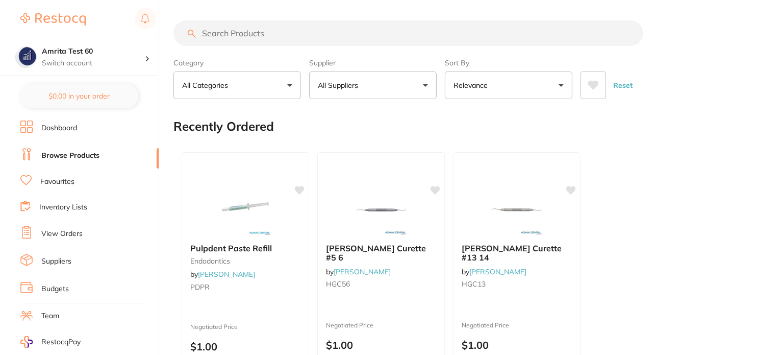
click at [367, 83] on button "All Suppliers" at bounding box center [373, 85] width 128 height 28
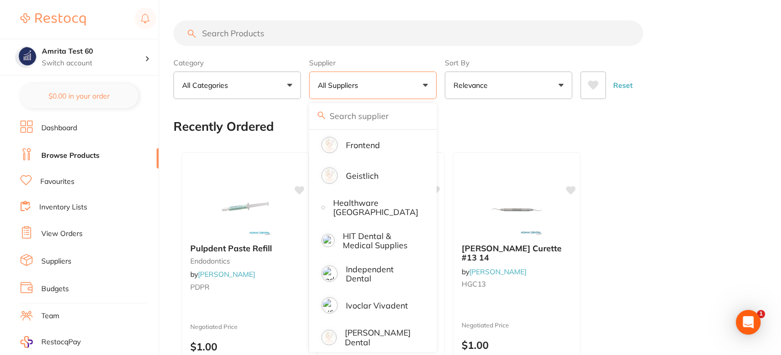
click at [750, 134] on div "Recently Ordered" at bounding box center [467, 126] width 587 height 34
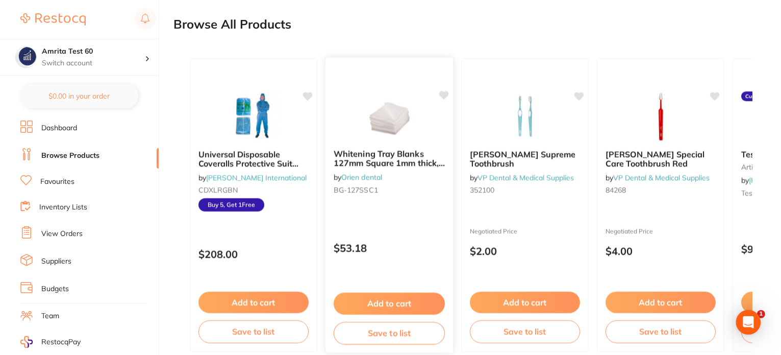
scroll to position [910, 0]
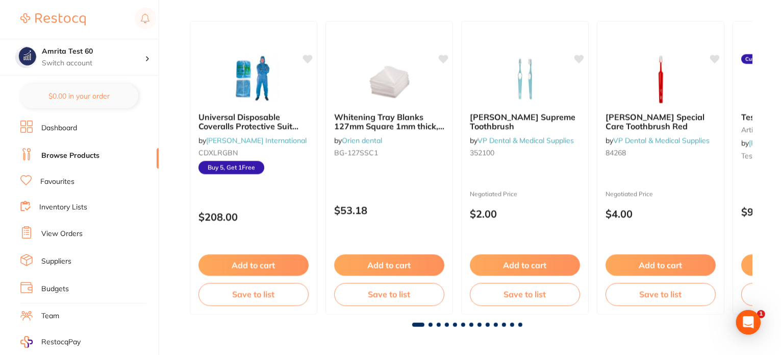
drag, startPoint x: 421, startPoint y: 219, endPoint x: 668, endPoint y: 55, distance: 296.7
click at [421, 219] on div "$53.18" at bounding box center [389, 207] width 127 height 27
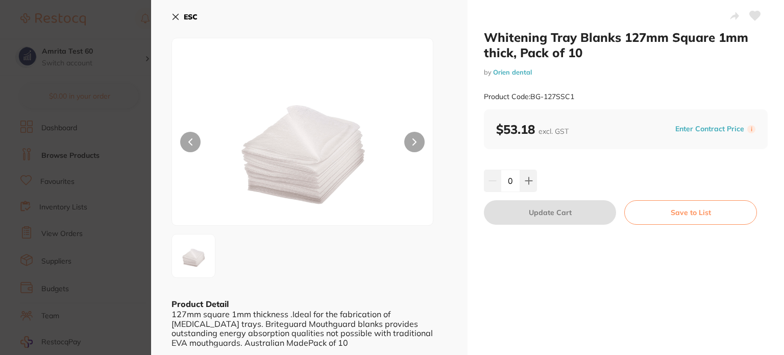
click at [703, 126] on button "Enter Contract Price" at bounding box center [709, 129] width 75 height 10
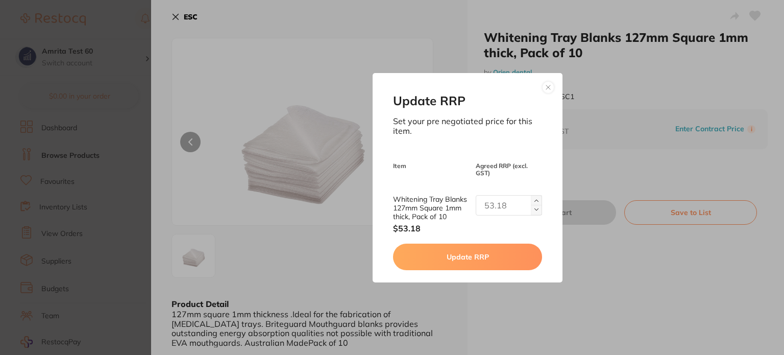
click at [540, 203] on div "Update RRP Set your pre negotiated price for this item. Item Agreed RRP (excl. …" at bounding box center [468, 177] width 190 height 209
click at [536, 205] on button at bounding box center [536, 210] width 11 height 10
type input "1"
click at [497, 261] on button "Update RRP" at bounding box center [467, 256] width 149 height 27
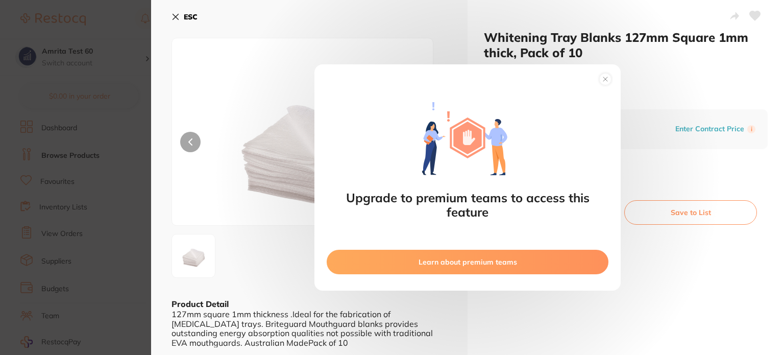
click at [610, 80] on circle at bounding box center [606, 79] width 12 height 12
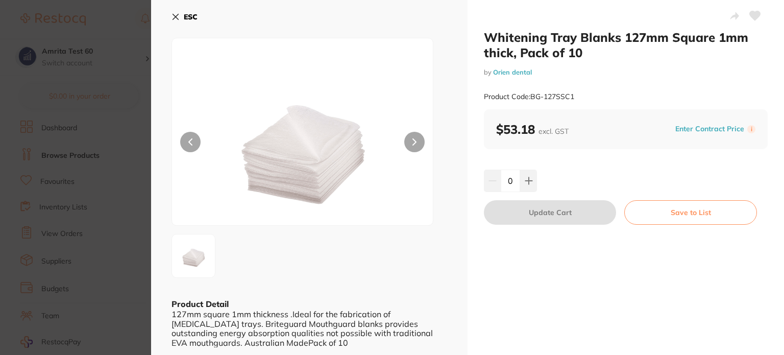
drag, startPoint x: 101, startPoint y: 178, endPoint x: 317, endPoint y: 206, distance: 217.8
click at [102, 178] on section "Whitening Tray Blanks 127mm Square 1mm thick, Pack of 10 by Orien dental Produc…" at bounding box center [392, 177] width 784 height 355
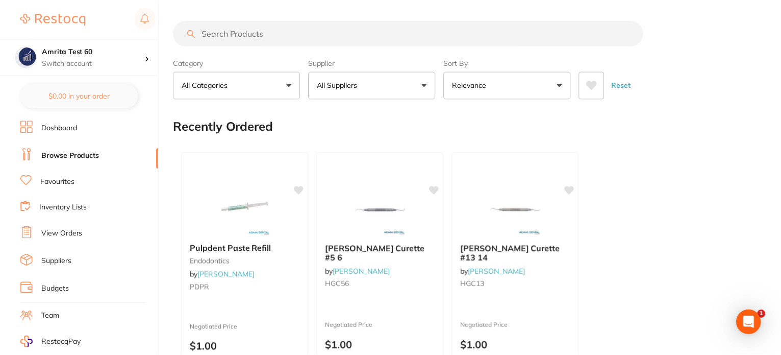
scroll to position [910, 0]
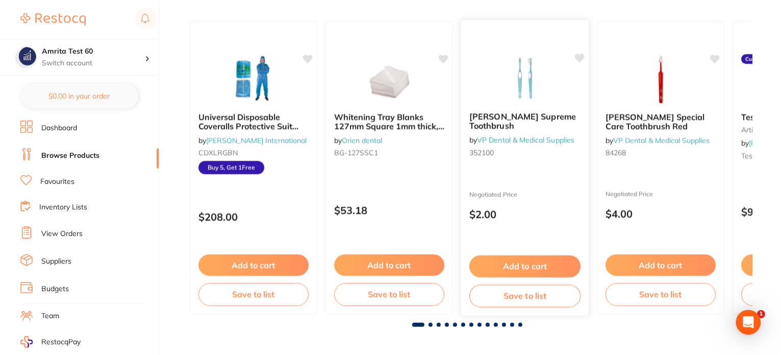
click at [554, 290] on button "Save to list" at bounding box center [525, 295] width 111 height 23
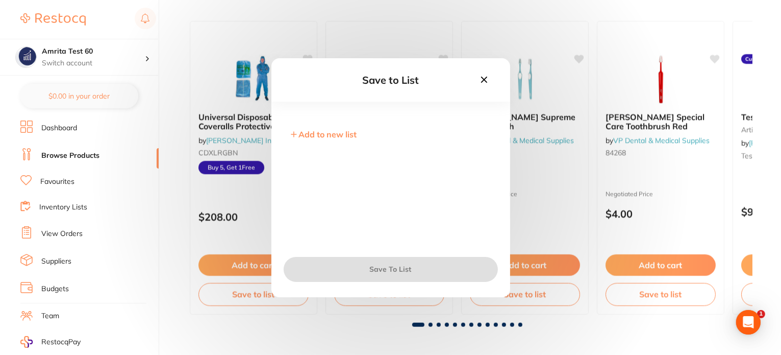
click at [555, 271] on div "Save to List Add to new list Save To List" at bounding box center [390, 177] width 781 height 355
click at [546, 229] on div "Save to List Add to new list Save To List" at bounding box center [390, 177] width 781 height 355
click at [484, 79] on icon at bounding box center [484, 79] width 6 height 6
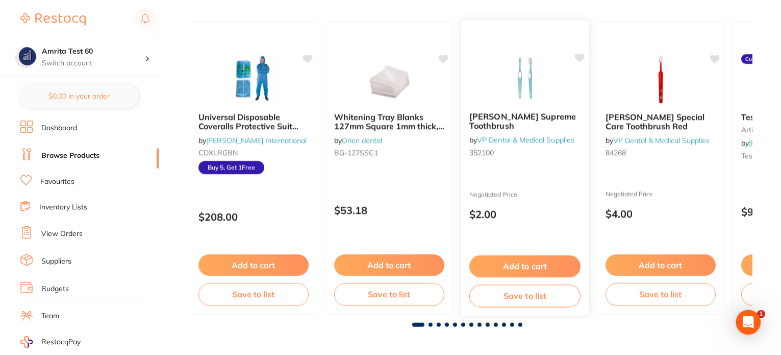
click at [534, 150] on div "TePe Supreme Toothbrush by VP Dental & Medical Supplies 352100" at bounding box center [525, 137] width 128 height 66
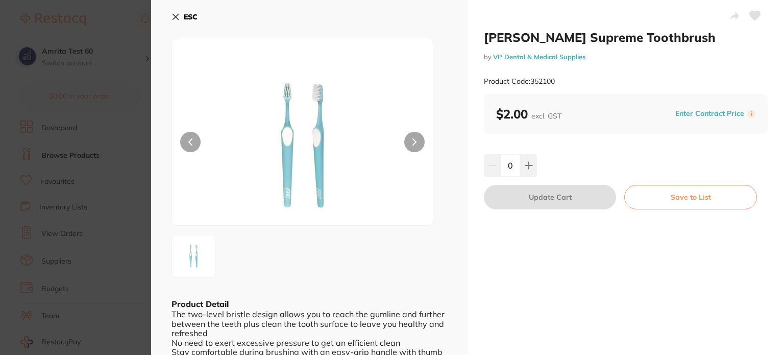
click at [709, 114] on button "Enter Contract Price" at bounding box center [709, 114] width 75 height 10
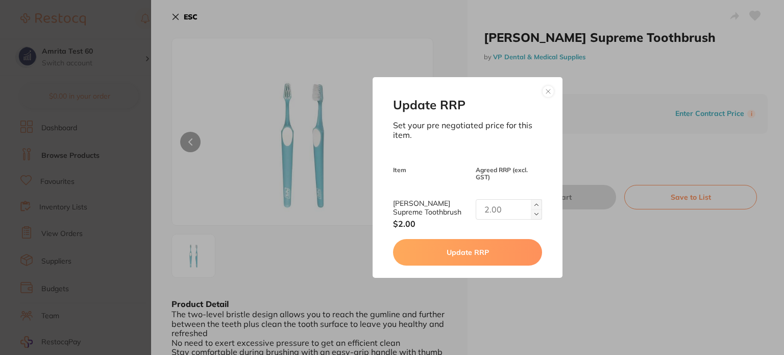
drag, startPoint x: 533, startPoint y: 204, endPoint x: 527, endPoint y: 216, distance: 13.9
click at [534, 204] on img at bounding box center [536, 205] width 4 height 4
type input "1"
click at [514, 250] on button "Update RRP" at bounding box center [467, 252] width 149 height 27
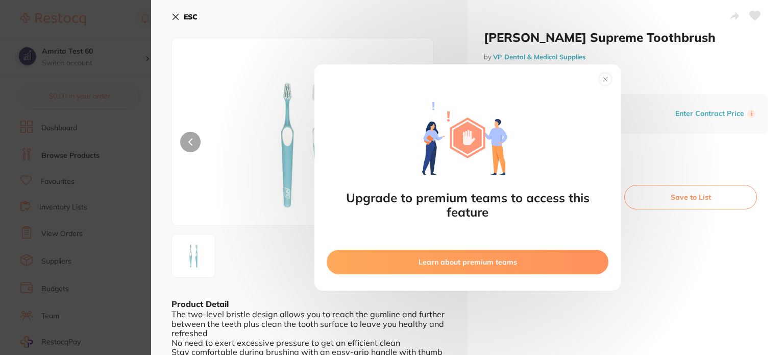
drag, startPoint x: 191, startPoint y: 91, endPoint x: 203, endPoint y: 92, distance: 11.8
click at [199, 91] on div "Upgrade to premium teams to access this feature Learn about premium teams" at bounding box center [467, 177] width 633 height 355
click at [606, 79] on circle at bounding box center [606, 79] width 12 height 12
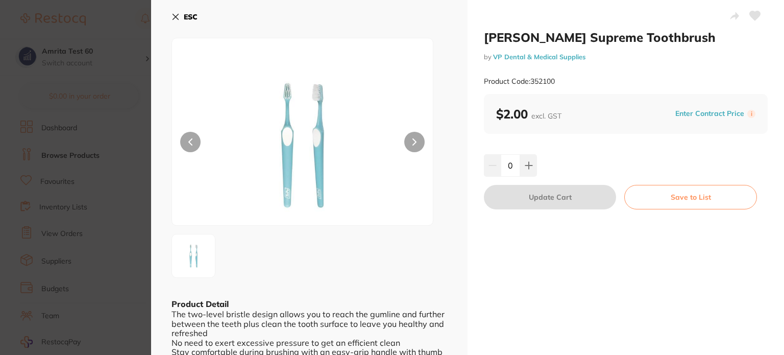
click at [177, 14] on icon at bounding box center [175, 17] width 8 height 8
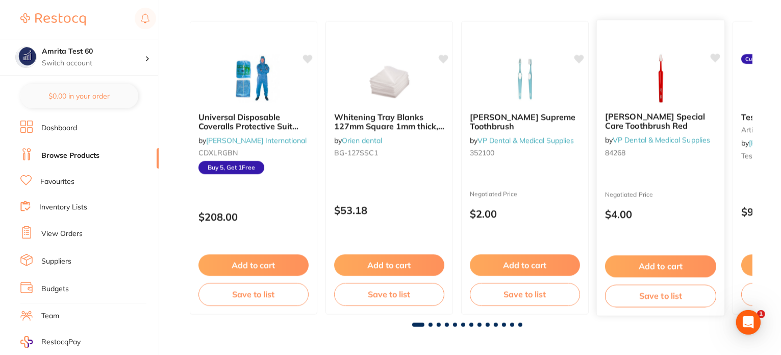
click at [675, 264] on button "Add to cart" at bounding box center [660, 266] width 111 height 22
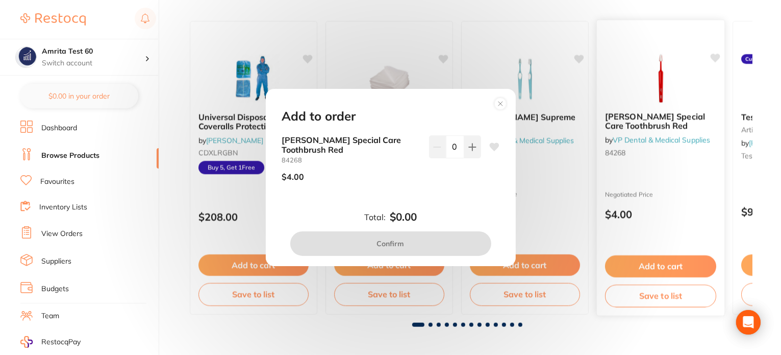
drag, startPoint x: 497, startPoint y: 108, endPoint x: 667, endPoint y: 156, distance: 177.1
click at [497, 108] on circle at bounding box center [501, 103] width 12 height 12
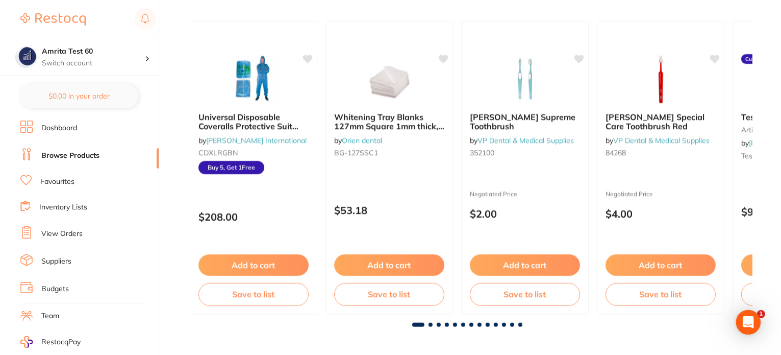
click at [680, 179] on div "TePe Special Care Toothbrush Red by VP Dental & Medical Supplies 84268 Negotiat…" at bounding box center [661, 167] width 128 height 293
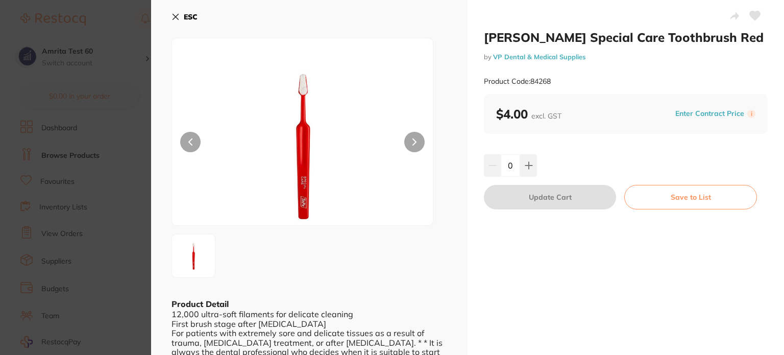
click at [700, 116] on button "Enter Contract Price" at bounding box center [709, 114] width 75 height 10
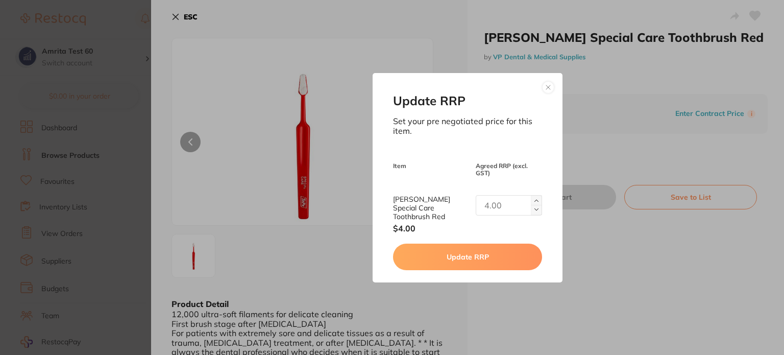
click at [533, 210] on button at bounding box center [536, 210] width 11 height 10
type input "1"
click at [515, 256] on button "Update RRP" at bounding box center [467, 256] width 149 height 27
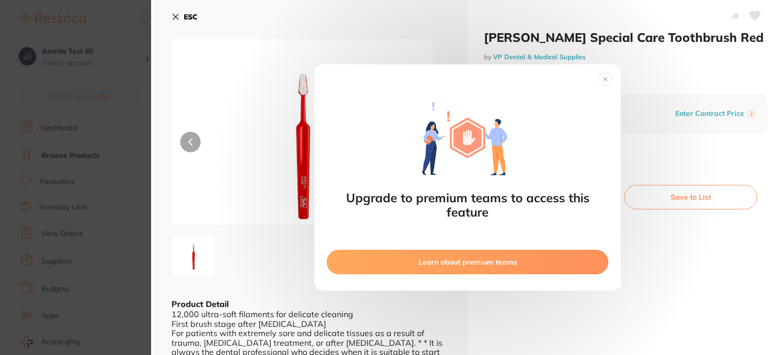
drag, startPoint x: 604, startPoint y: 82, endPoint x: 118, endPoint y: 41, distance: 487.0
click at [605, 81] on circle at bounding box center [606, 79] width 12 height 12
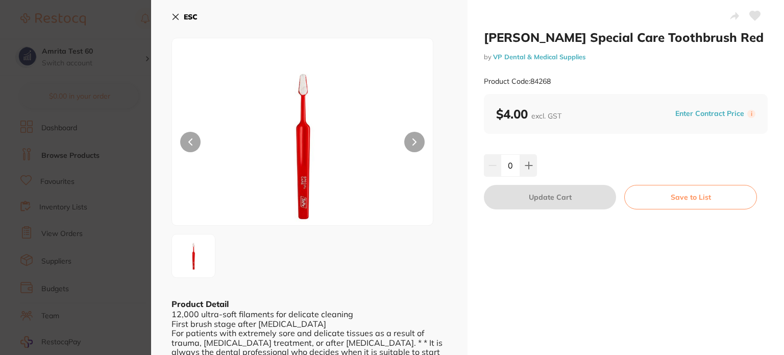
click at [174, 17] on icon at bounding box center [175, 17] width 8 height 8
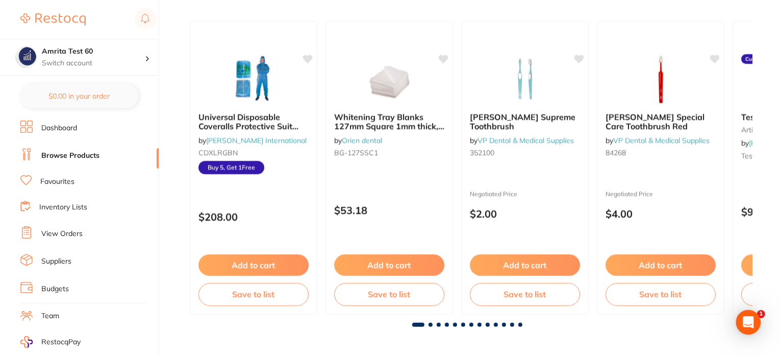
scroll to position [120, 0]
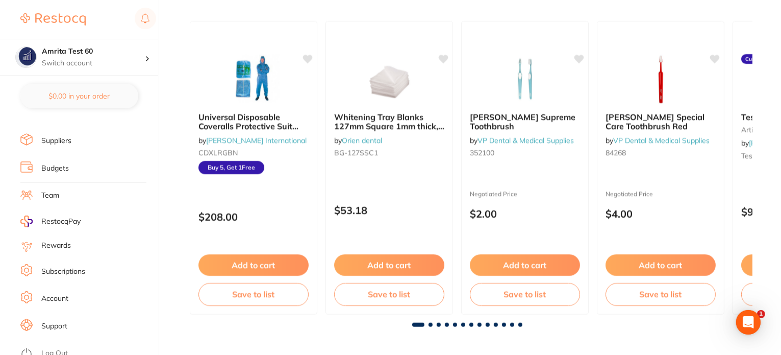
click at [57, 348] on link "Log Out" at bounding box center [54, 353] width 27 height 10
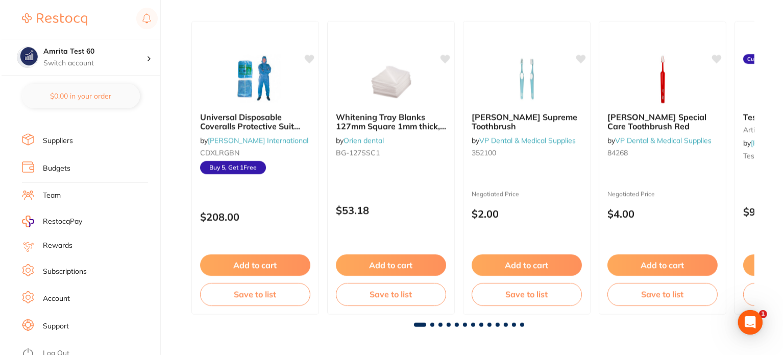
scroll to position [0, 0]
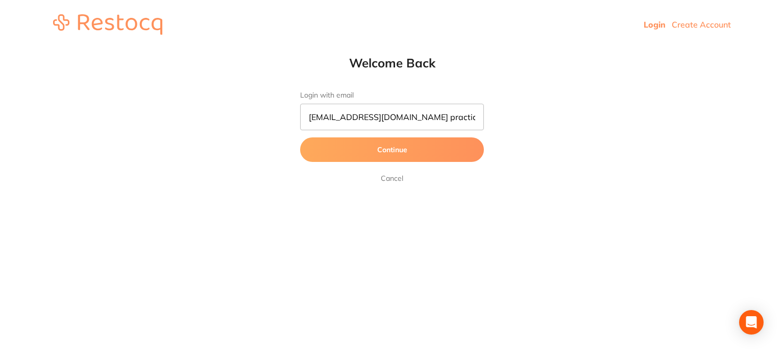
click at [300, 137] on button "Continue" at bounding box center [392, 149] width 184 height 24
drag, startPoint x: 437, startPoint y: 119, endPoint x: 605, endPoint y: 113, distance: 168.0
click at [611, 118] on div "Welcome Back Login with email [EMAIL_ADDRESS][DOMAIN_NAME] practicepassword Con…" at bounding box center [392, 119] width 784 height 129
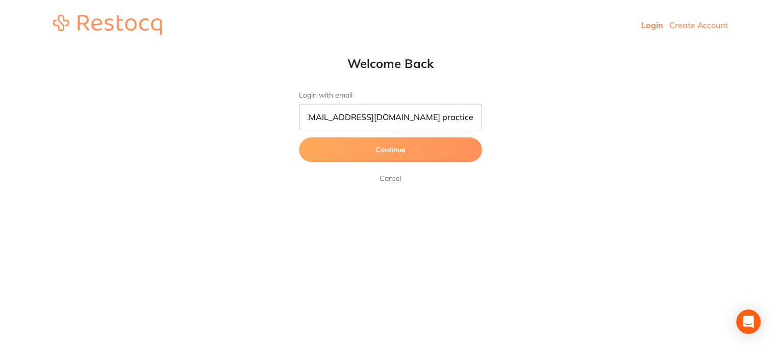
scroll to position [0, 0]
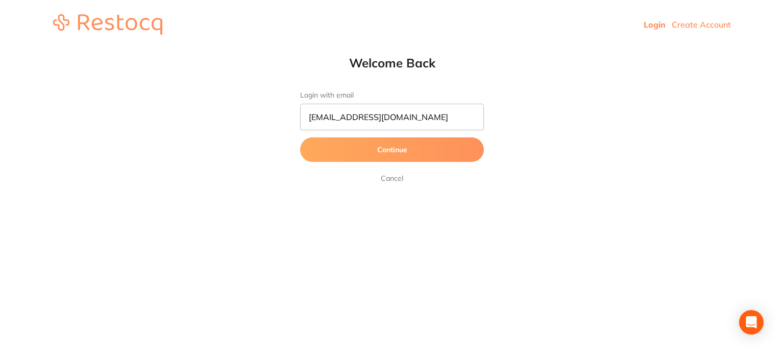
type input "[EMAIL_ADDRESS][DOMAIN_NAME]"
click at [300, 137] on button "Continue" at bounding box center [392, 149] width 184 height 24
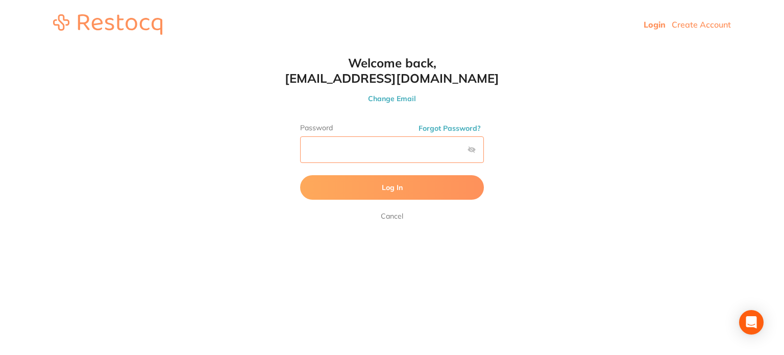
click at [300, 175] on button "Log In" at bounding box center [392, 187] width 184 height 24
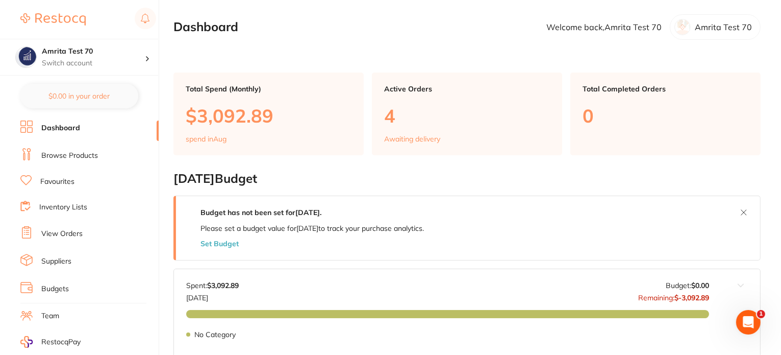
click at [55, 151] on link "Browse Products" at bounding box center [69, 156] width 57 height 10
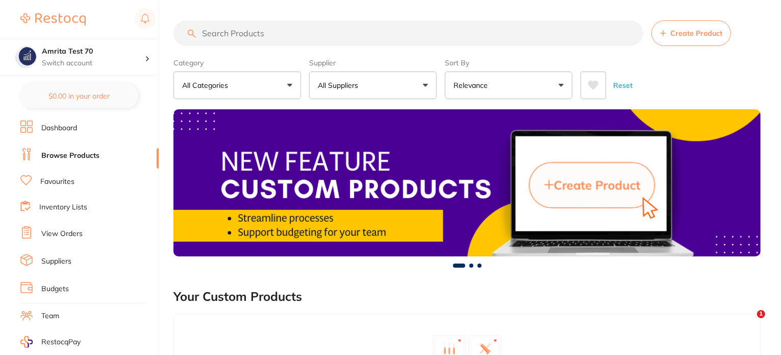
click at [237, 30] on input "search" at bounding box center [409, 33] width 470 height 26
paste input "GC-FUJI7CAP"
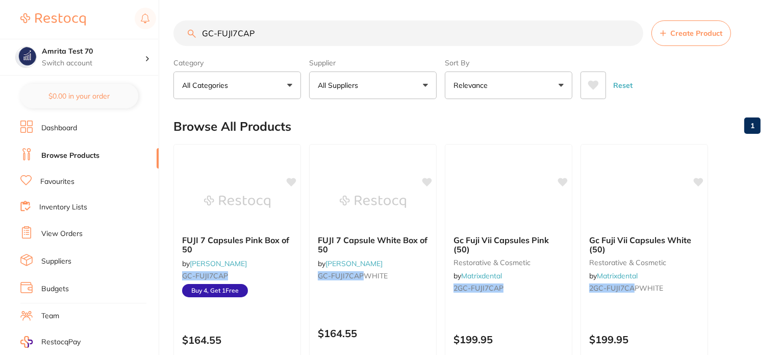
type input "GC-FUJI7CAP"
click at [249, 201] on img at bounding box center [237, 201] width 66 height 51
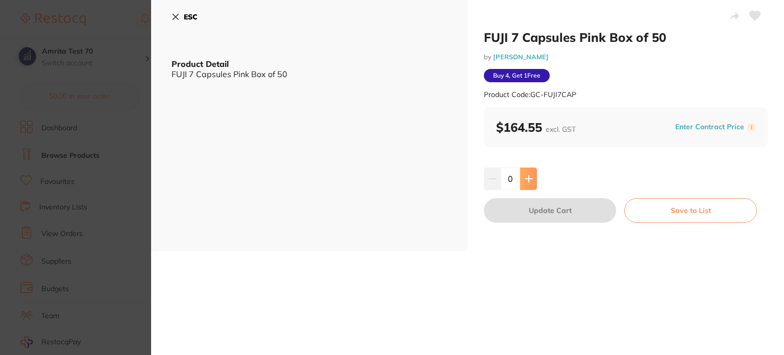
click at [526, 183] on button at bounding box center [528, 178] width 17 height 22
type input "1"
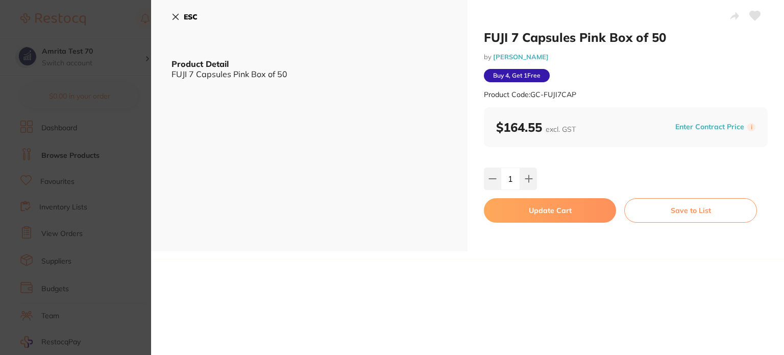
click at [529, 205] on button "Update Cart" at bounding box center [550, 210] width 132 height 24
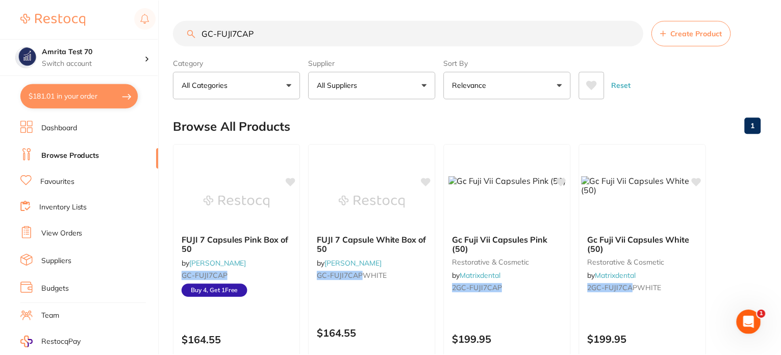
scroll to position [135, 0]
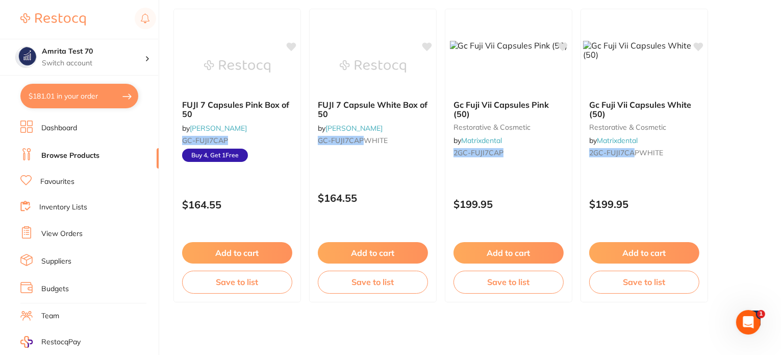
click at [101, 99] on button "$181.01 in your order" at bounding box center [79, 96] width 118 height 24
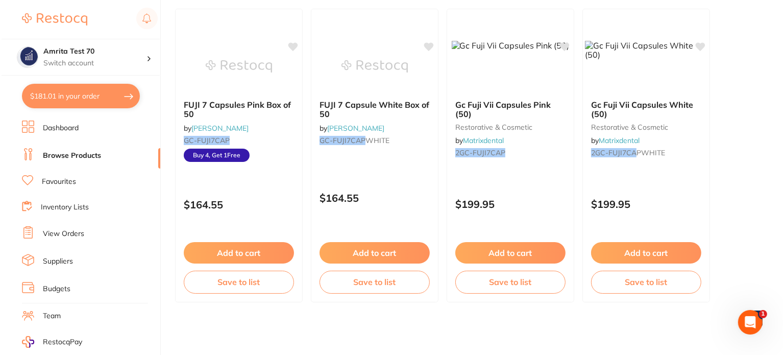
scroll to position [0, 0]
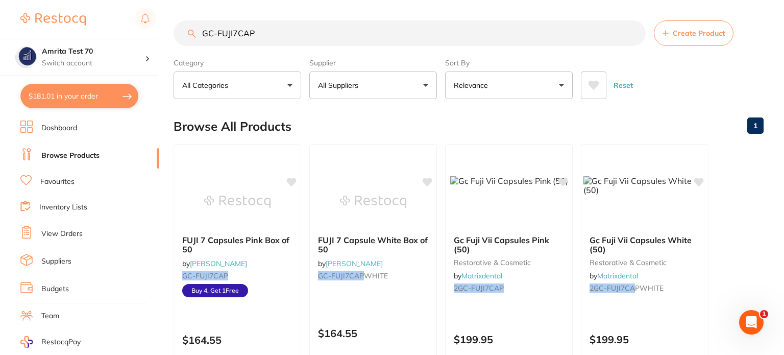
checkbox input "true"
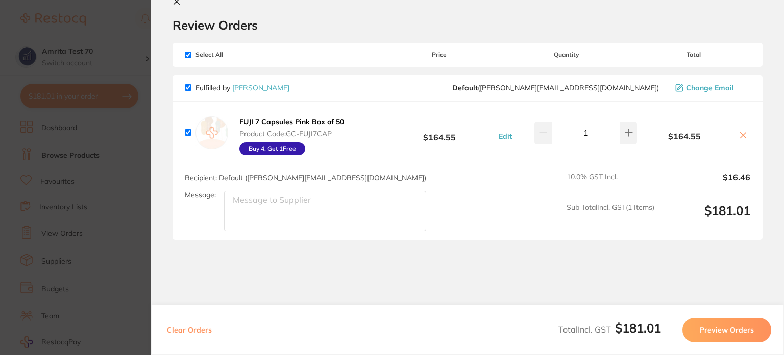
scroll to position [35, 0]
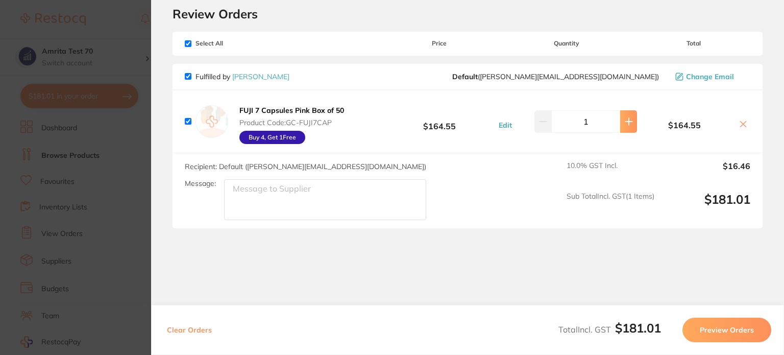
click at [628, 123] on icon at bounding box center [629, 121] width 8 height 8
type input "4"
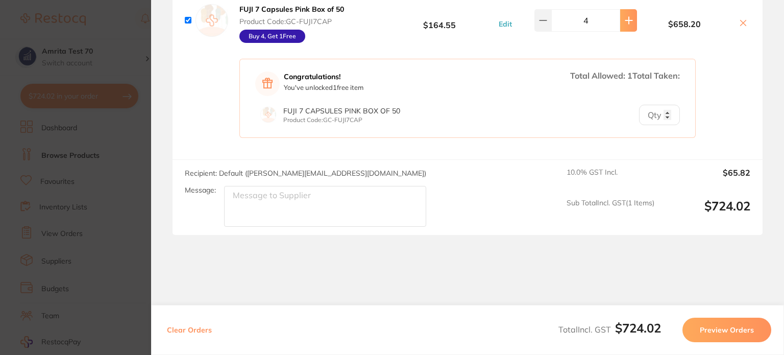
scroll to position [137, 0]
type input "1"
click at [665, 108] on input "1" at bounding box center [659, 114] width 41 height 20
click at [720, 324] on button "Preview Orders" at bounding box center [726, 329] width 89 height 24
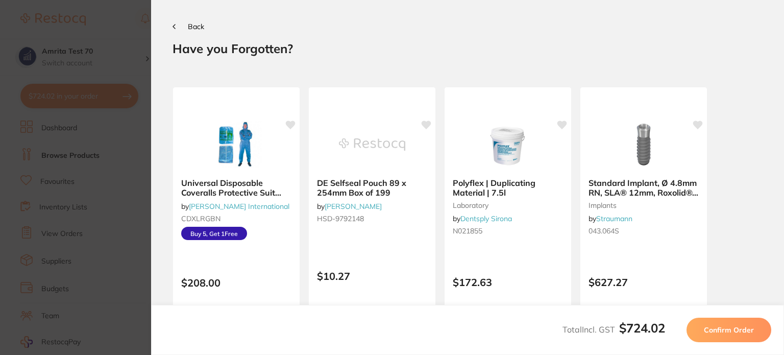
scroll to position [0, 0]
click at [720, 322] on button "Confirm Order" at bounding box center [728, 329] width 85 height 24
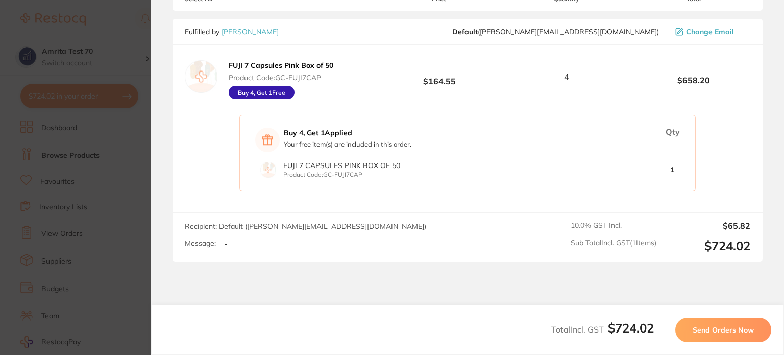
scroll to position [96, 0]
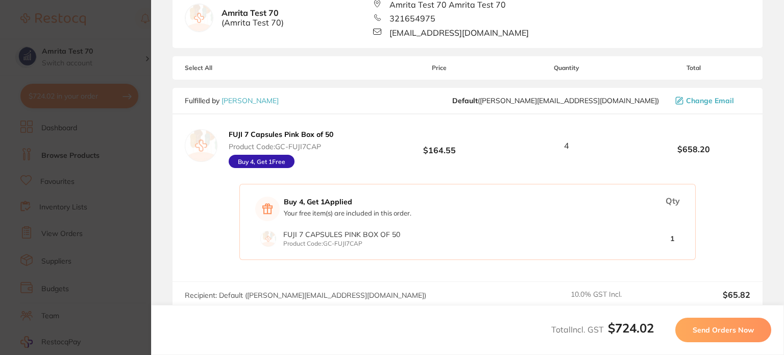
click at [699, 326] on span "Send Orders Now" at bounding box center [723, 329] width 61 height 9
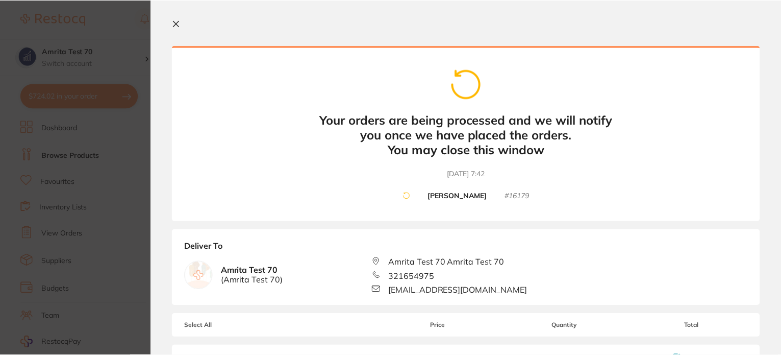
scroll to position [0, 0]
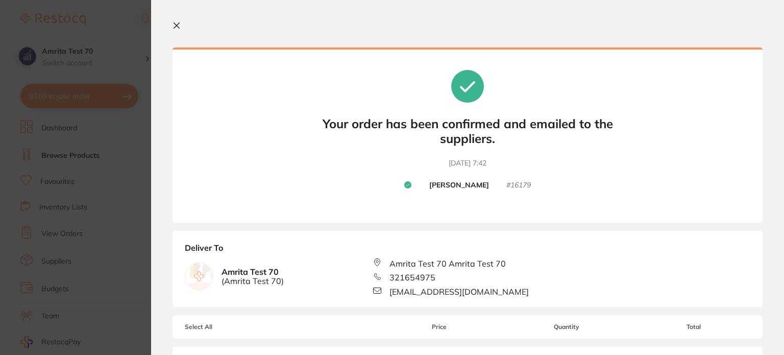
click at [178, 22] on icon at bounding box center [176, 25] width 8 height 8
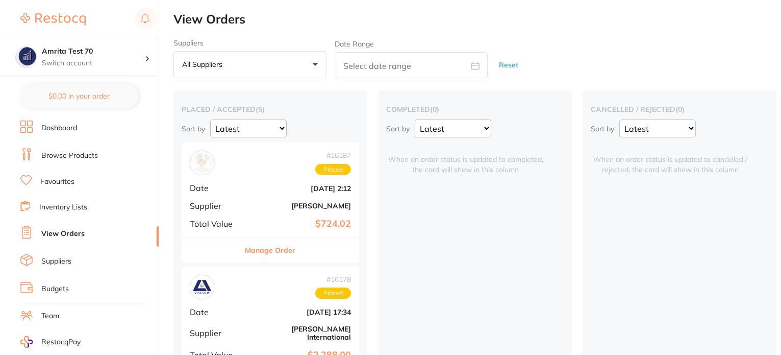
click at [255, 205] on b "[PERSON_NAME]" at bounding box center [300, 206] width 102 height 8
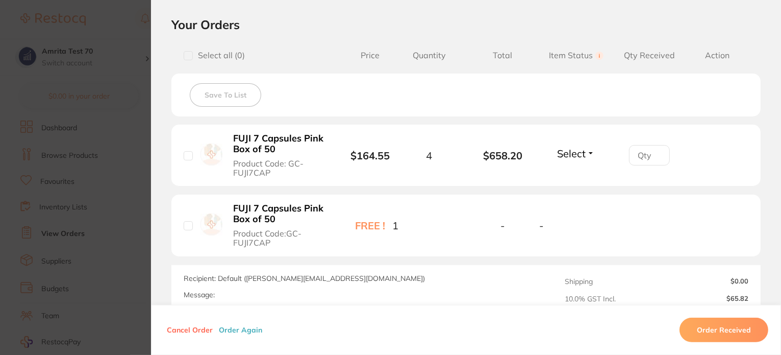
scroll to position [153, 0]
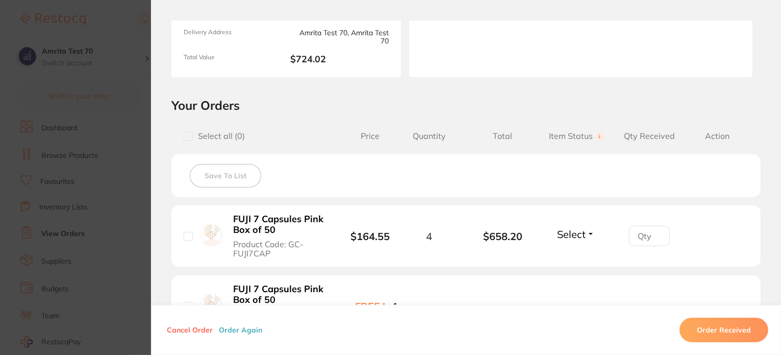
drag, startPoint x: 101, startPoint y: 154, endPoint x: 424, endPoint y: 238, distance: 333.8
click at [102, 154] on section "Order ID: Restocq- 16187 Order Information Placed Order Order Date Aug 10 2025,…" at bounding box center [390, 177] width 781 height 355
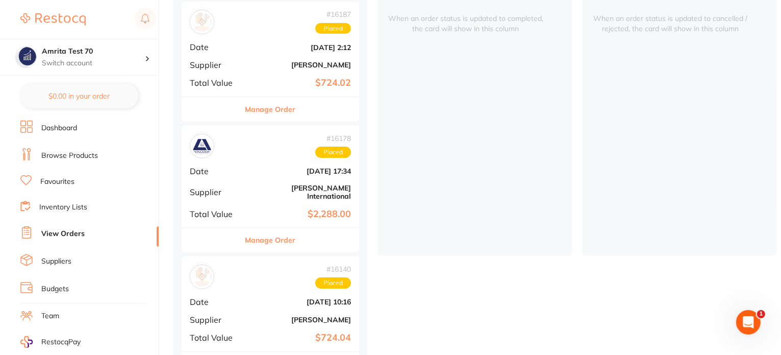
scroll to position [51, 0]
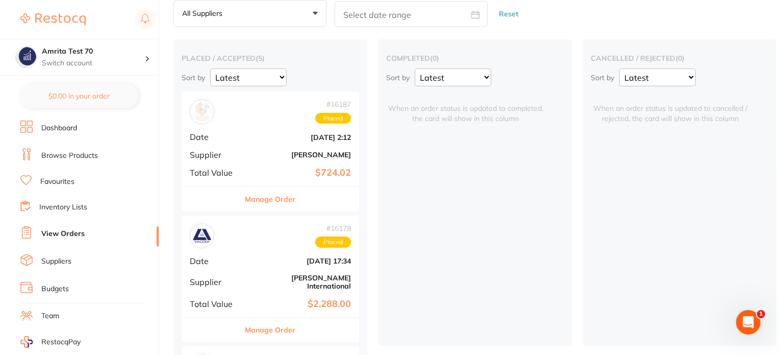
click at [89, 157] on link "Browse Products" at bounding box center [69, 156] width 57 height 10
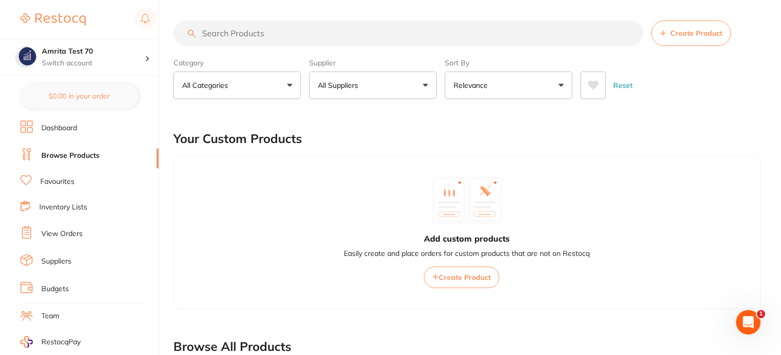
click at [369, 86] on button "All Suppliers" at bounding box center [373, 85] width 128 height 28
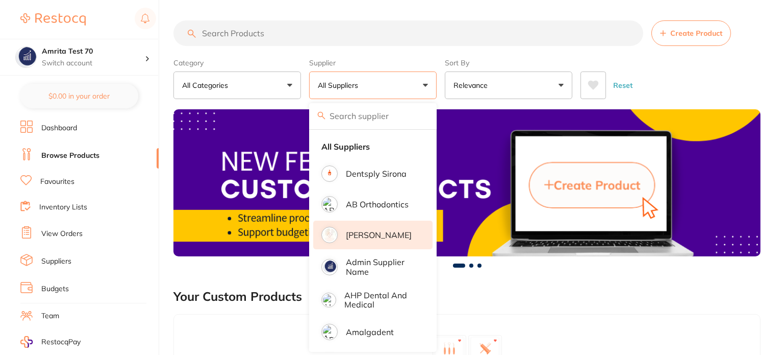
click at [360, 227] on li "[PERSON_NAME]" at bounding box center [372, 234] width 119 height 29
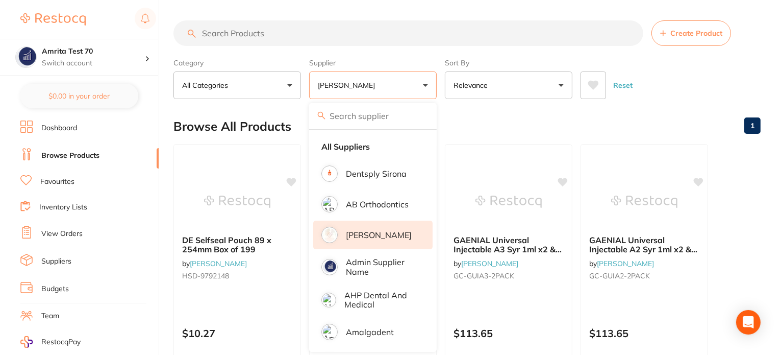
click at [443, 90] on div "Category All Categories All Categories No categories found Clear Category false…" at bounding box center [467, 76] width 587 height 45
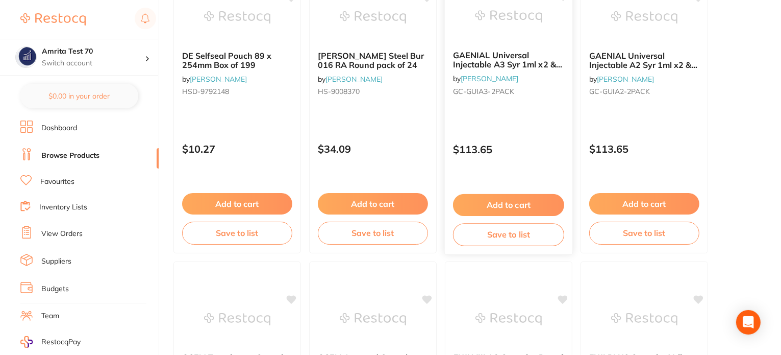
scroll to position [204, 0]
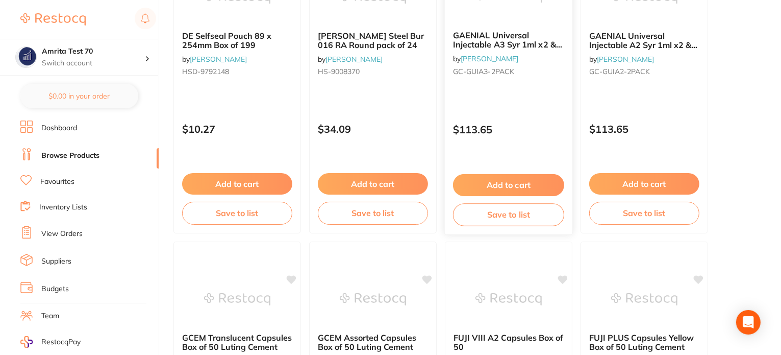
click at [531, 124] on p "$113.65" at bounding box center [508, 130] width 111 height 12
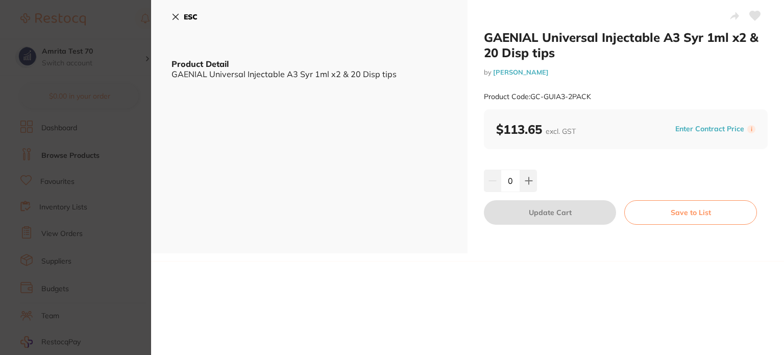
click at [688, 126] on button "Enter Contract Price" at bounding box center [709, 129] width 75 height 10
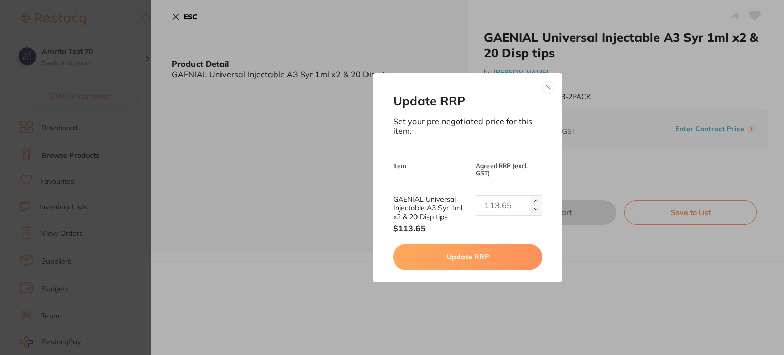
click at [535, 209] on img at bounding box center [536, 210] width 4 height 4
click at [535, 199] on img at bounding box center [536, 201] width 4 height 4
click at [533, 197] on button at bounding box center [536, 200] width 11 height 10
click at [489, 207] on input "4" at bounding box center [509, 205] width 66 height 20
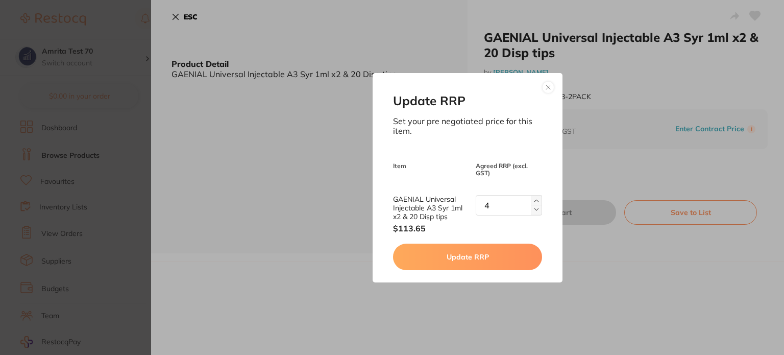
click at [487, 206] on input "4" at bounding box center [509, 205] width 66 height 20
drag, startPoint x: 487, startPoint y: 206, endPoint x: 475, endPoint y: 207, distance: 12.8
click at [476, 207] on input "4" at bounding box center [509, 205] width 66 height 20
type input "111"
click at [490, 257] on button "Update RRP" at bounding box center [467, 256] width 149 height 27
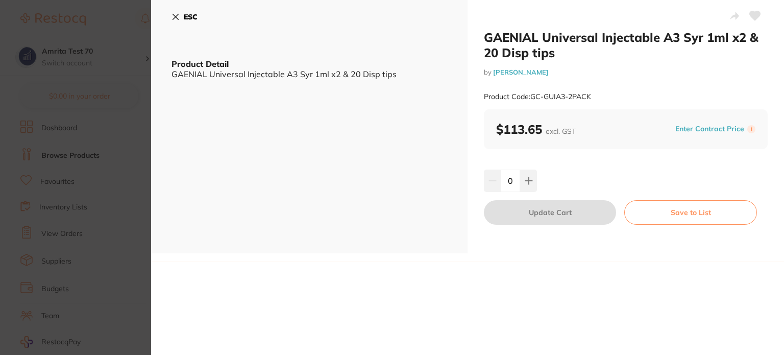
click at [685, 316] on div "GAENIAL Universal Injectable A3 Syr 1ml x2 & 20 Disp tips by Adam Dental Produc…" at bounding box center [467, 177] width 633 height 355
click at [696, 125] on button "Enter Contract Price" at bounding box center [709, 129] width 75 height 10
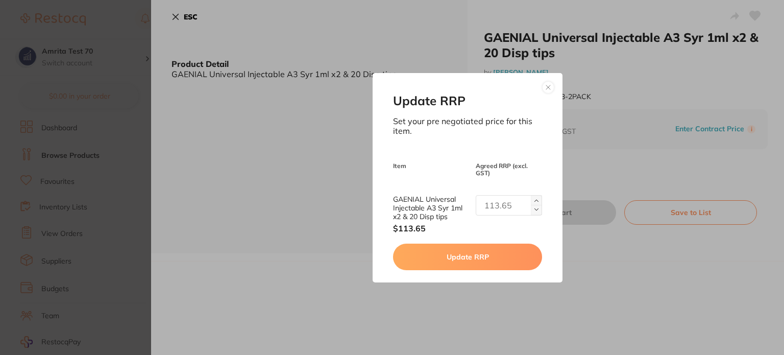
click at [534, 209] on img at bounding box center [536, 210] width 4 height 4
click at [534, 199] on img at bounding box center [536, 201] width 4 height 4
drag, startPoint x: 490, startPoint y: 203, endPoint x: 448, endPoint y: 203, distance: 42.9
click at [448, 203] on div "GAENIAL Universal Injectable A3 Syr 1ml x2 & 20 Disp tips $113.65 2" at bounding box center [467, 214] width 149 height 38
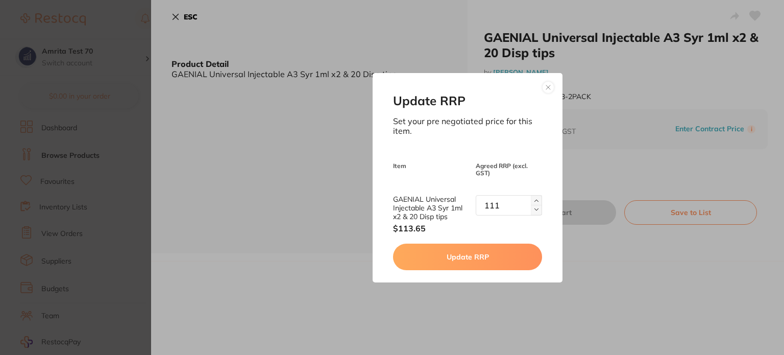
type input "111"
click at [481, 261] on button "Update RRP" at bounding box center [467, 256] width 149 height 27
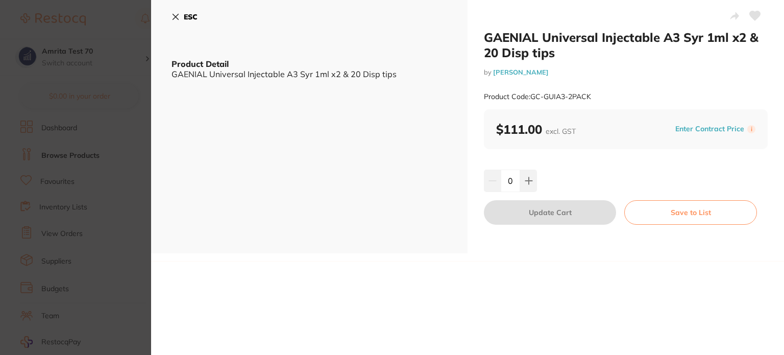
click at [179, 16] on icon at bounding box center [175, 17] width 8 height 8
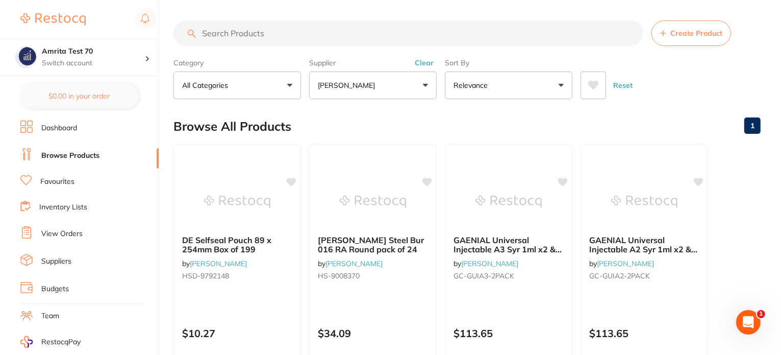
click at [394, 90] on button "[PERSON_NAME]" at bounding box center [373, 85] width 128 height 28
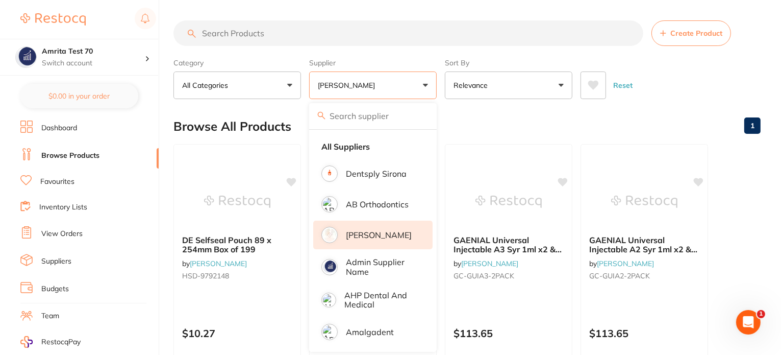
click at [366, 236] on p "[PERSON_NAME]" at bounding box center [379, 234] width 66 height 9
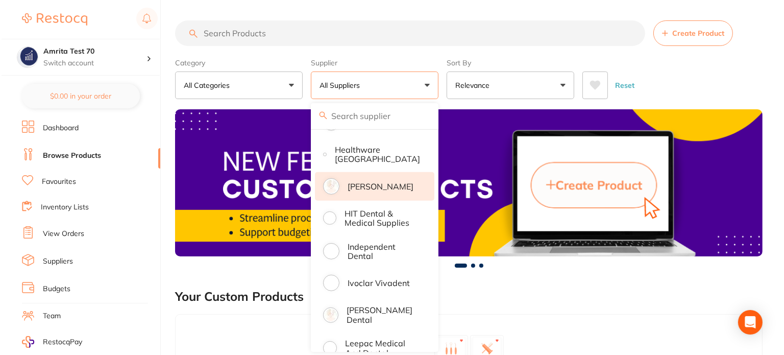
scroll to position [612, 0]
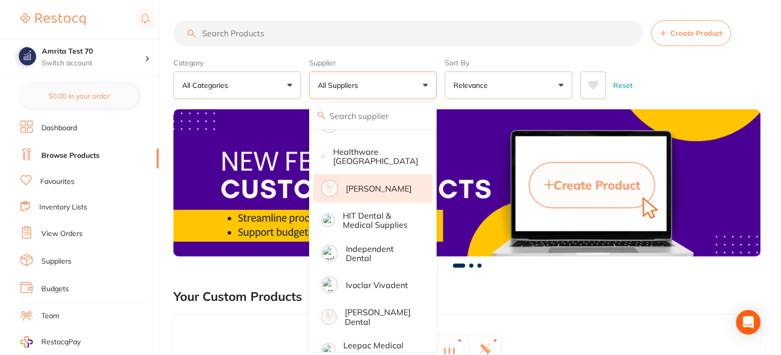
click at [384, 184] on p "[PERSON_NAME]" at bounding box center [379, 188] width 66 height 9
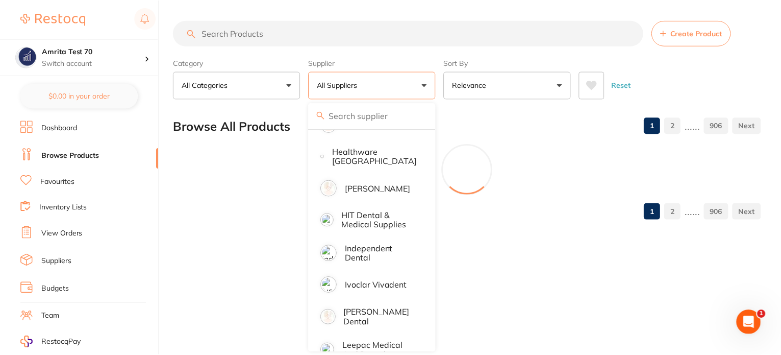
scroll to position [0, 0]
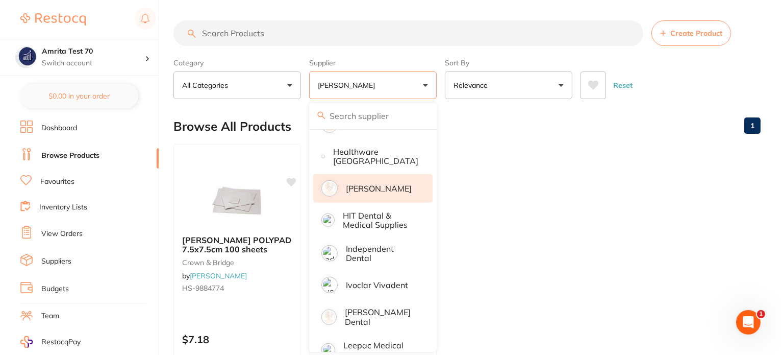
click at [440, 81] on div "Category All Categories All Categories crown & bridge disposables Clear Categor…" at bounding box center [467, 76] width 587 height 45
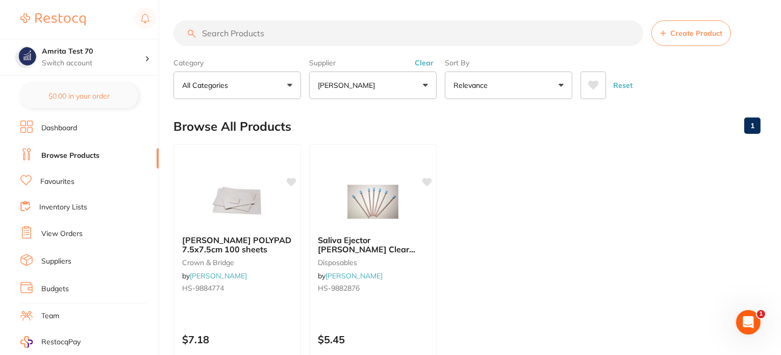
click at [250, 310] on div "Henry Schein POLYPAD 7.5x7.5cm 100 sheets crown & bridge by Henry Schein Halas …" at bounding box center [238, 290] width 128 height 293
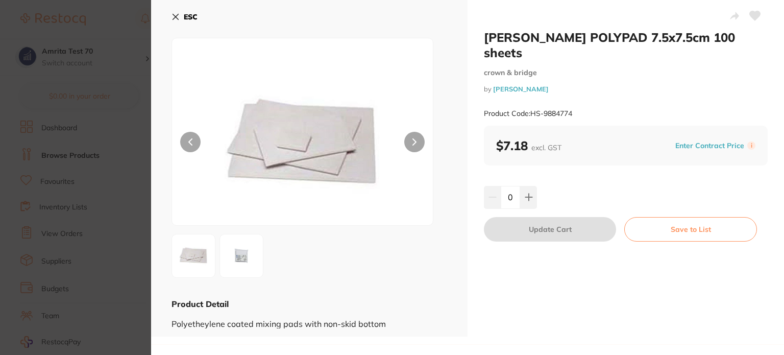
drag, startPoint x: 691, startPoint y: 133, endPoint x: 631, endPoint y: 137, distance: 60.9
click at [691, 141] on button "Enter Contract Price" at bounding box center [709, 146] width 75 height 10
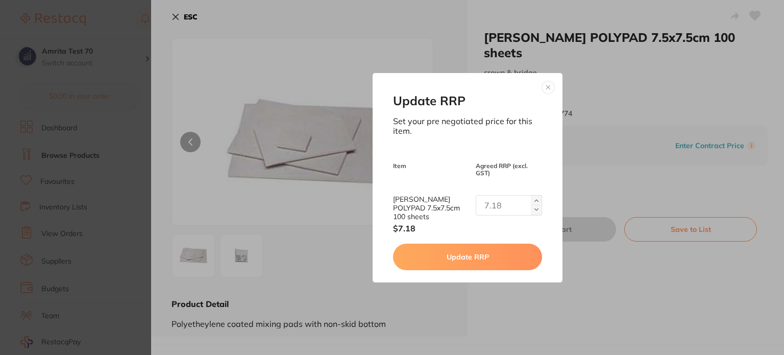
click at [534, 208] on img at bounding box center [536, 210] width 4 height 4
click at [534, 201] on img at bounding box center [536, 201] width 4 height 4
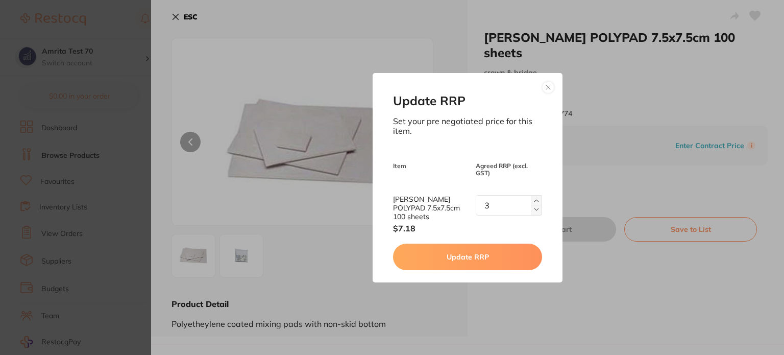
click at [534, 201] on img at bounding box center [536, 201] width 4 height 4
type input "7"
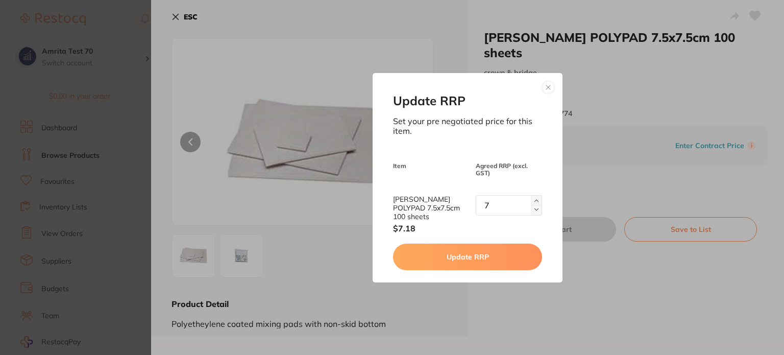
click at [495, 261] on button "Update RRP" at bounding box center [467, 256] width 149 height 27
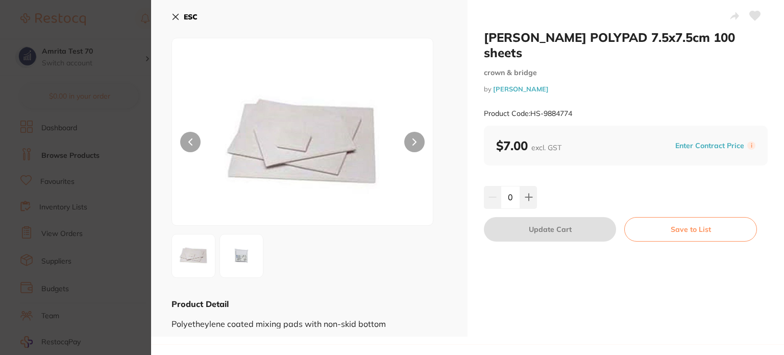
drag, startPoint x: 174, startPoint y: 16, endPoint x: 180, endPoint y: 19, distance: 7.3
click at [174, 17] on icon at bounding box center [175, 17] width 8 height 8
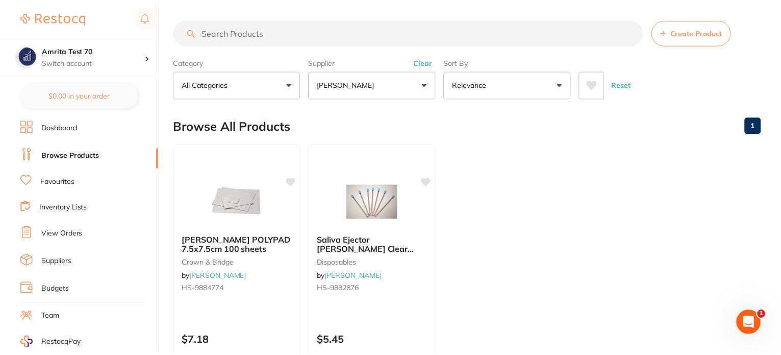
scroll to position [8, 0]
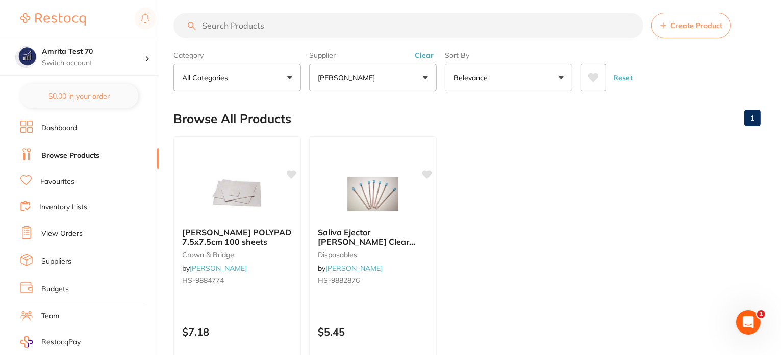
click at [352, 83] on button "[PERSON_NAME]" at bounding box center [373, 78] width 128 height 28
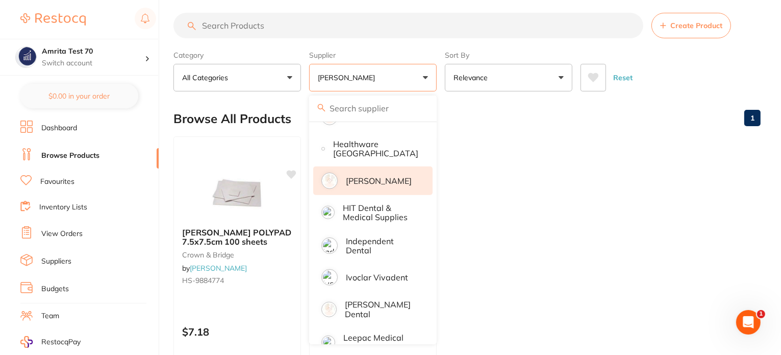
click at [382, 176] on p "[PERSON_NAME]" at bounding box center [379, 180] width 66 height 9
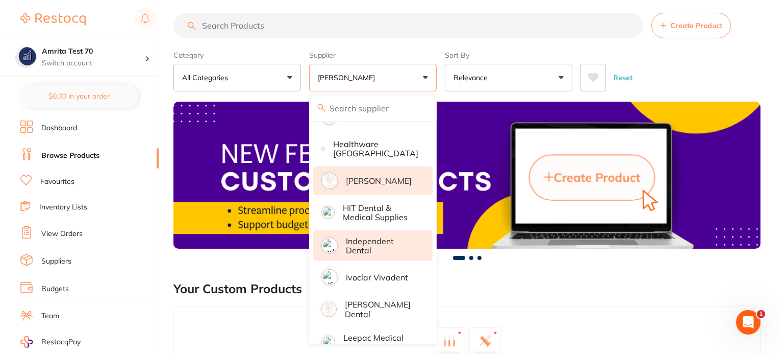
click at [379, 241] on p "Independent Dental" at bounding box center [382, 245] width 72 height 19
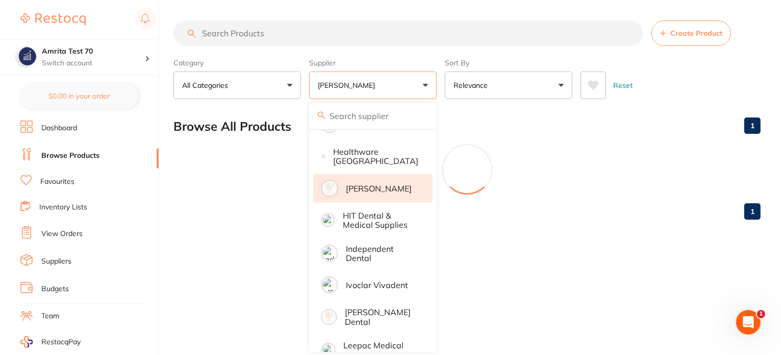
scroll to position [0, 0]
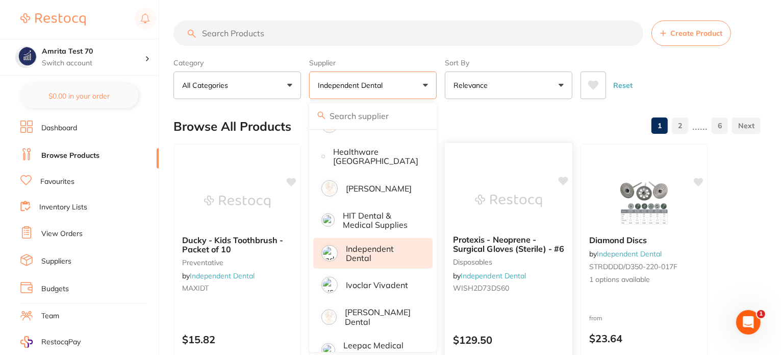
click at [444, 86] on div "Category All Categories All Categories articulating burs crown & bridge disposa…" at bounding box center [467, 76] width 587 height 45
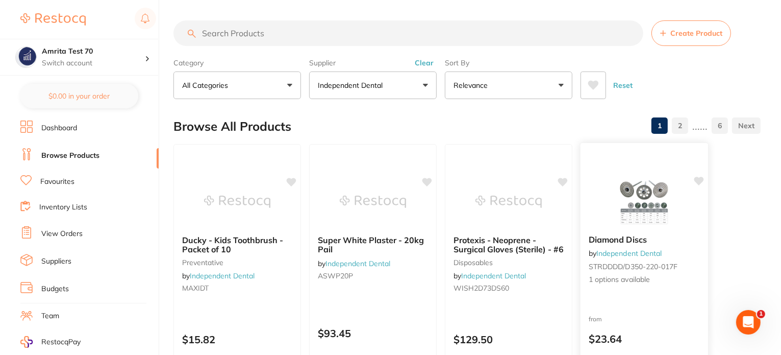
click at [622, 282] on span "1 options available" at bounding box center [644, 279] width 111 height 10
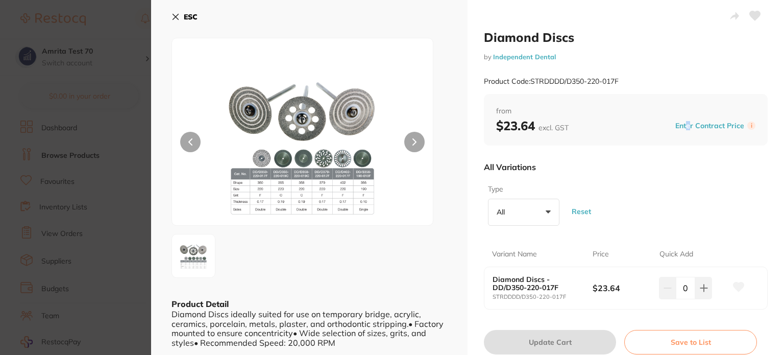
click at [687, 131] on div "Enter Contract Price i" at bounding box center [713, 125] width 83 height 15
click at [689, 125] on button "Enter Contract Price" at bounding box center [709, 126] width 75 height 10
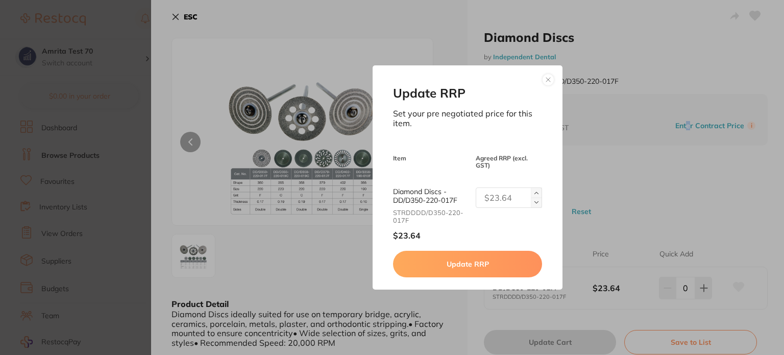
click at [534, 201] on img at bounding box center [536, 202] width 4 height 4
click at [534, 192] on img at bounding box center [536, 193] width 4 height 4
click at [534, 191] on img at bounding box center [536, 193] width 4 height 4
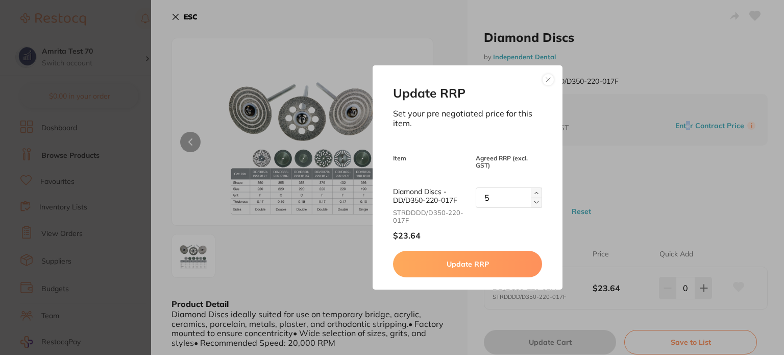
click at [534, 191] on img at bounding box center [536, 193] width 4 height 4
click at [534, 192] on img at bounding box center [536, 193] width 4 height 4
click at [534, 193] on img at bounding box center [536, 193] width 4 height 4
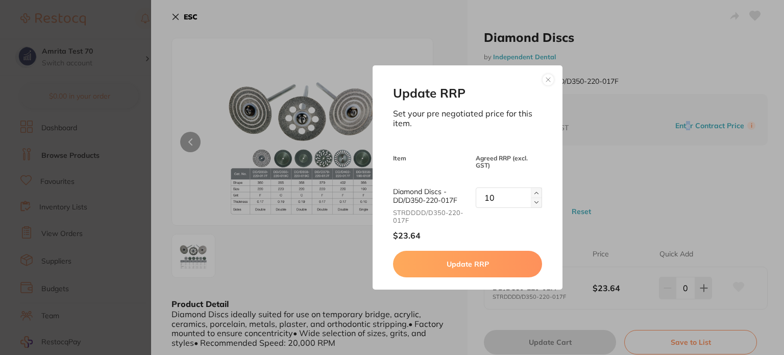
click at [534, 194] on img at bounding box center [536, 193] width 4 height 4
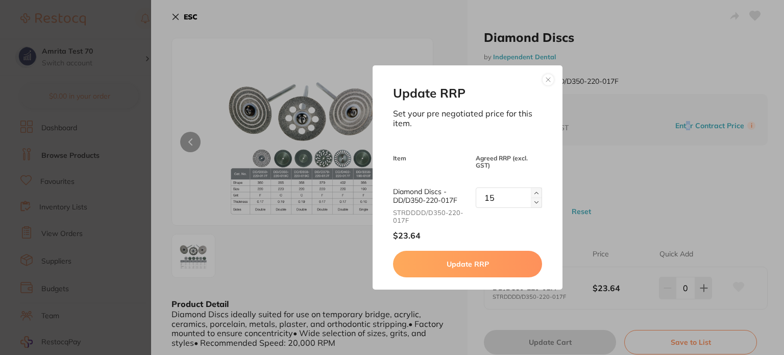
click at [534, 194] on img at bounding box center [536, 193] width 4 height 4
type input "18"
click at [501, 268] on button "Update RRP" at bounding box center [467, 264] width 149 height 27
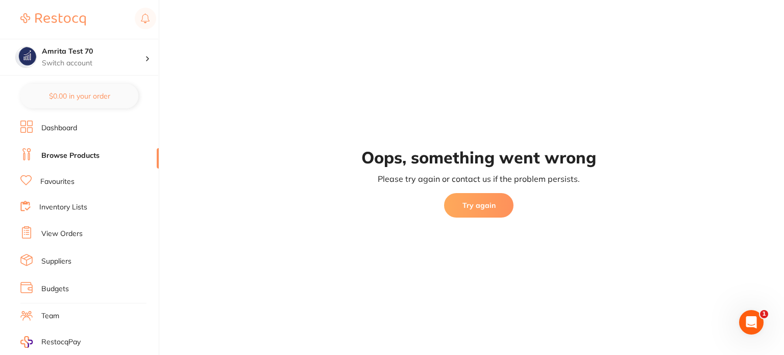
click at [468, 205] on button "Try again" at bounding box center [478, 205] width 69 height 24
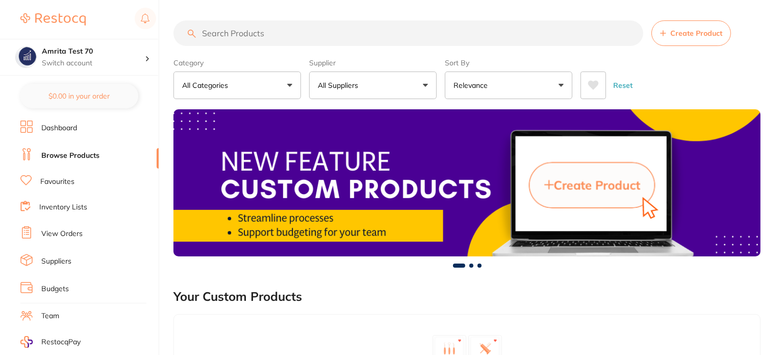
click at [399, 89] on button "All Suppliers" at bounding box center [373, 85] width 128 height 28
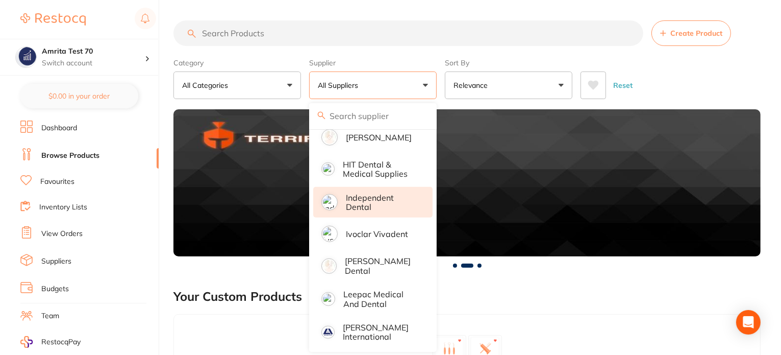
click at [387, 195] on p "Independent Dental" at bounding box center [382, 202] width 72 height 19
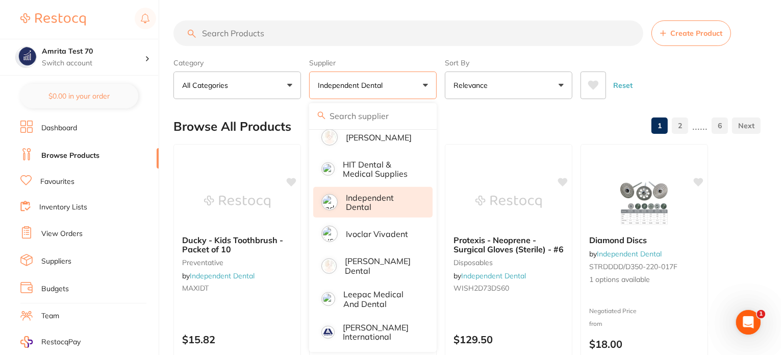
click at [442, 82] on div "Category All Categories All Categories articulating burs crown & bridge disposa…" at bounding box center [467, 76] width 587 height 45
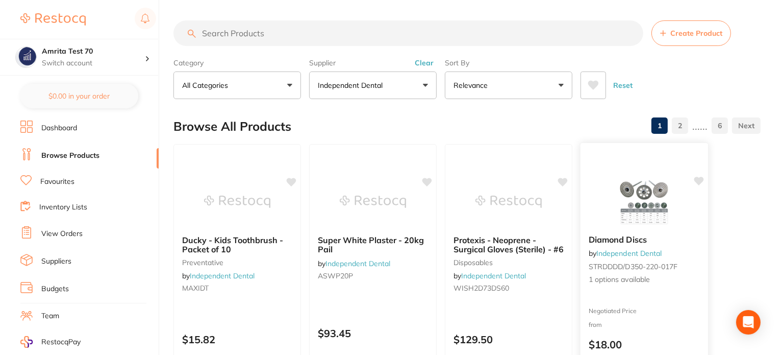
click at [616, 214] on img at bounding box center [644, 201] width 67 height 52
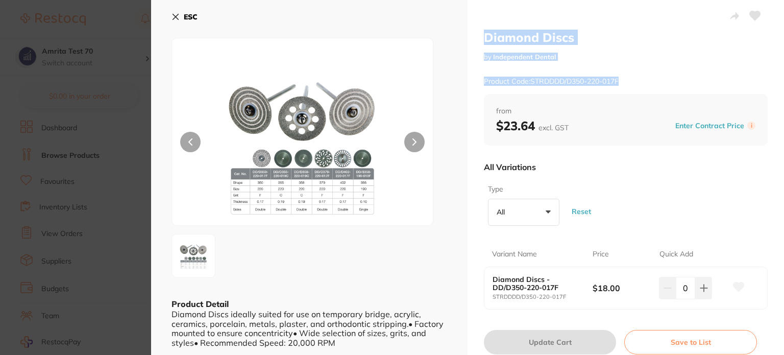
drag, startPoint x: 480, startPoint y: 36, endPoint x: 621, endPoint y: 78, distance: 147.4
click at [621, 78] on div "Diamond Discs by Independent Dental Product Code: STRDDDD/D350-220-017F" at bounding box center [626, 62] width 284 height 64
copy div "Diamond Discs by Independent Dental Product Code: STRDDDD/D350-220-017F"
click at [570, 88] on div "Product Code: STRDDDD/D350-220-017F" at bounding box center [626, 81] width 284 height 25
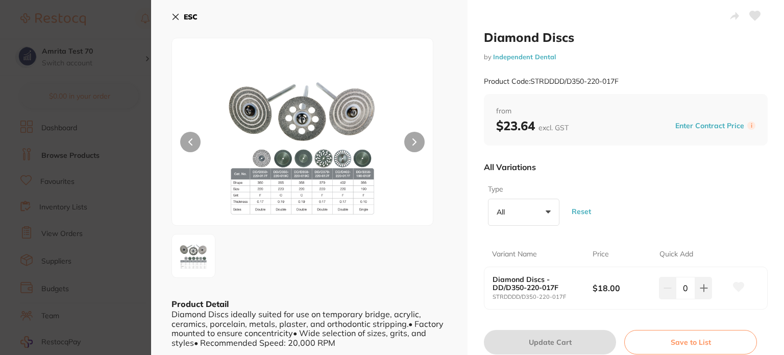
click at [693, 125] on button "Enter Contract Price" at bounding box center [709, 126] width 75 height 10
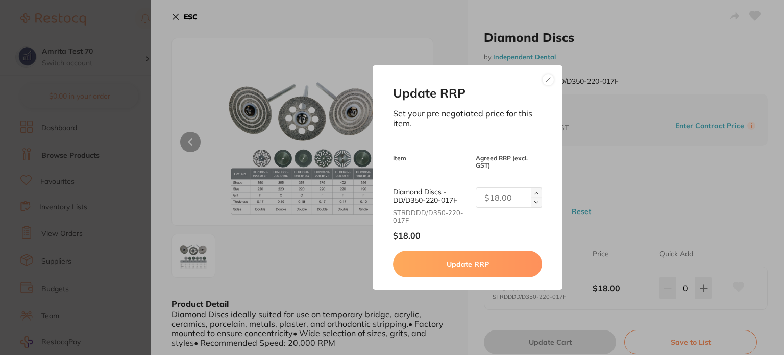
click at [480, 264] on button "Update RRP" at bounding box center [467, 264] width 149 height 27
click at [535, 192] on img at bounding box center [536, 193] width 4 height 4
type input "1"
click at [478, 257] on button "Update RRP" at bounding box center [467, 264] width 149 height 27
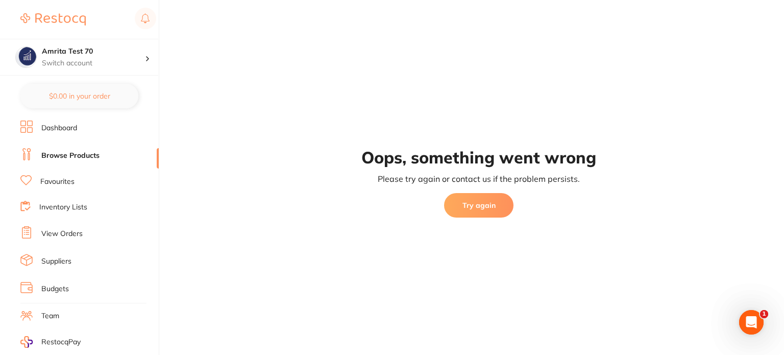
click at [62, 128] on link "Dashboard" at bounding box center [59, 128] width 36 height 10
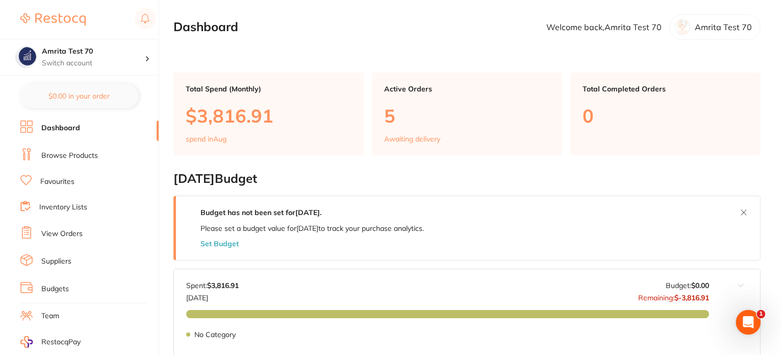
click at [72, 154] on link "Browse Products" at bounding box center [69, 156] width 57 height 10
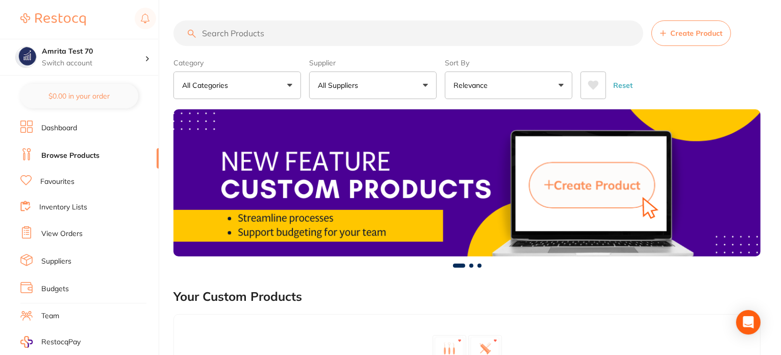
scroll to position [186, 0]
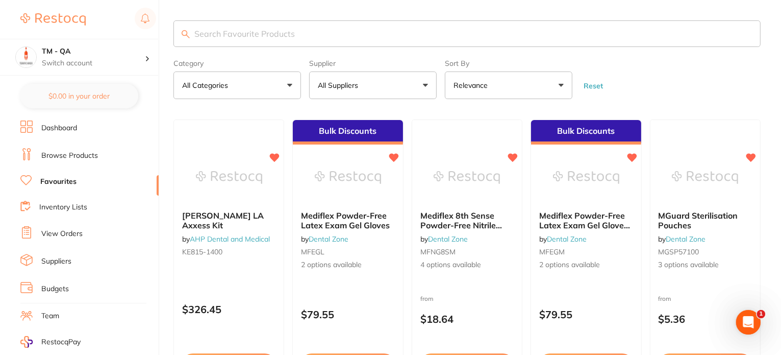
click at [363, 92] on button "All Suppliers" at bounding box center [373, 85] width 128 height 28
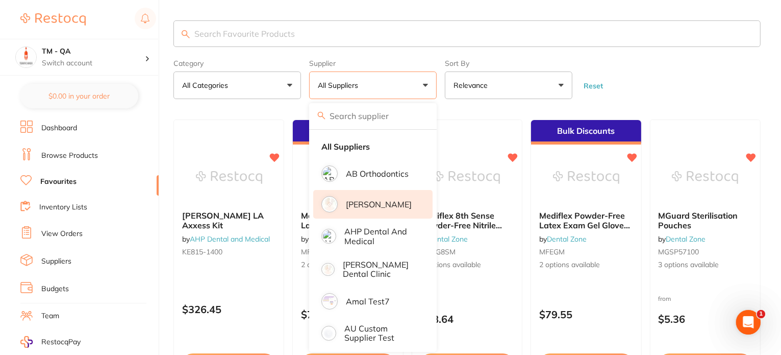
click at [387, 196] on li "[PERSON_NAME]" at bounding box center [372, 204] width 119 height 29
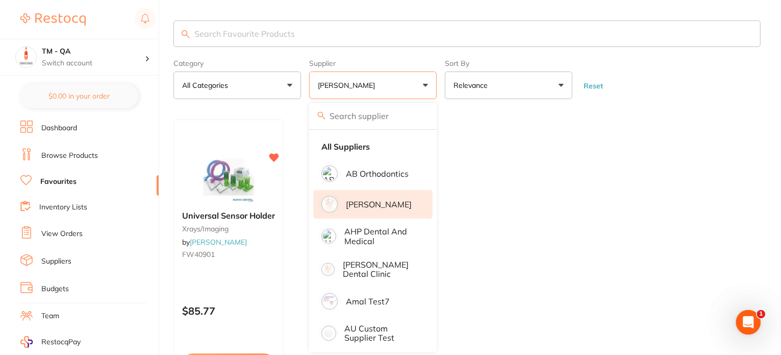
click at [387, 196] on li "[PERSON_NAME]" at bounding box center [372, 204] width 119 height 29
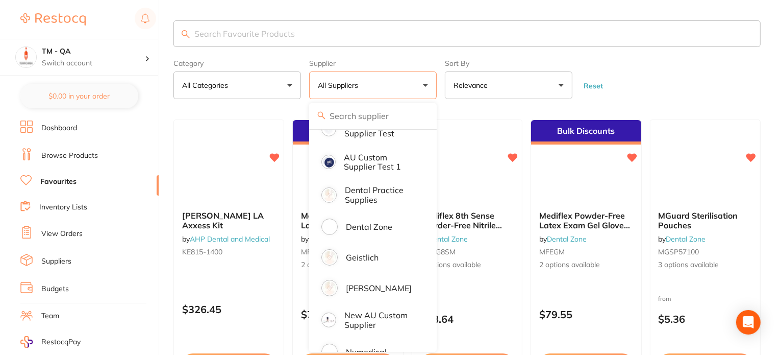
scroll to position [306, 0]
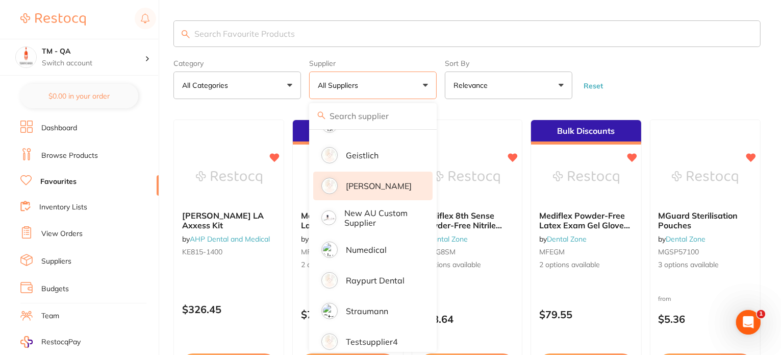
click at [386, 197] on li "[PERSON_NAME]" at bounding box center [372, 185] width 119 height 29
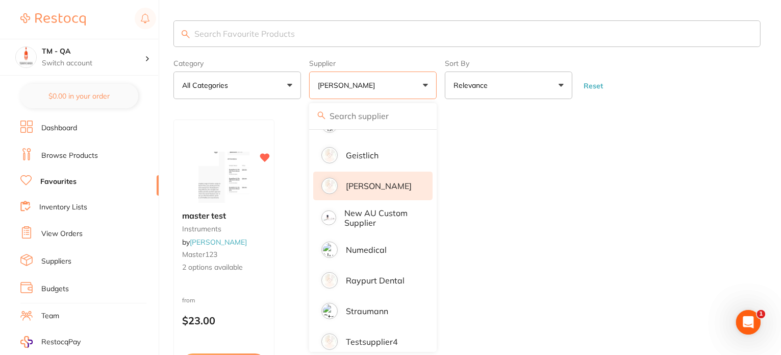
scroll to position [0, 0]
click at [461, 114] on main "Category All Categories All Categories instruments Clear Category false All Cat…" at bounding box center [478, 233] width 608 height 466
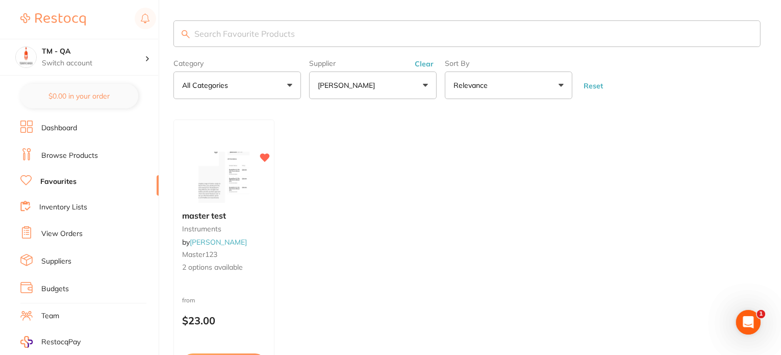
click at [63, 204] on link "Inventory Lists" at bounding box center [63, 207] width 48 height 10
